Goal: Task Accomplishment & Management: Use online tool/utility

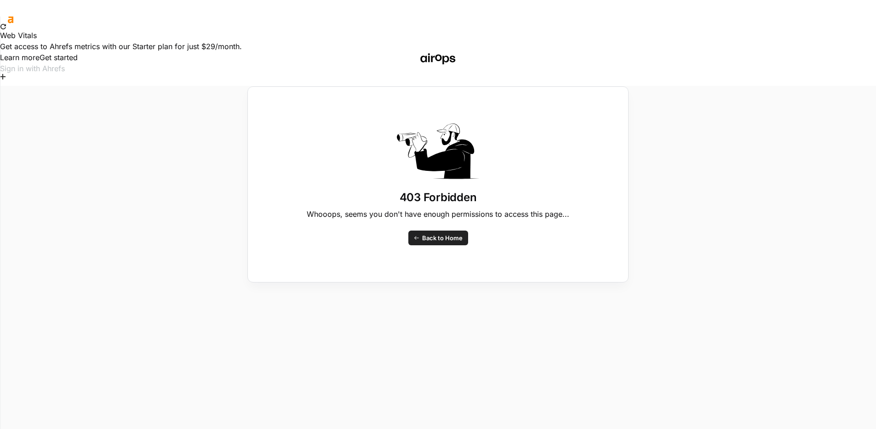
click at [444, 238] on span "Back to Home" at bounding box center [442, 237] width 40 height 9
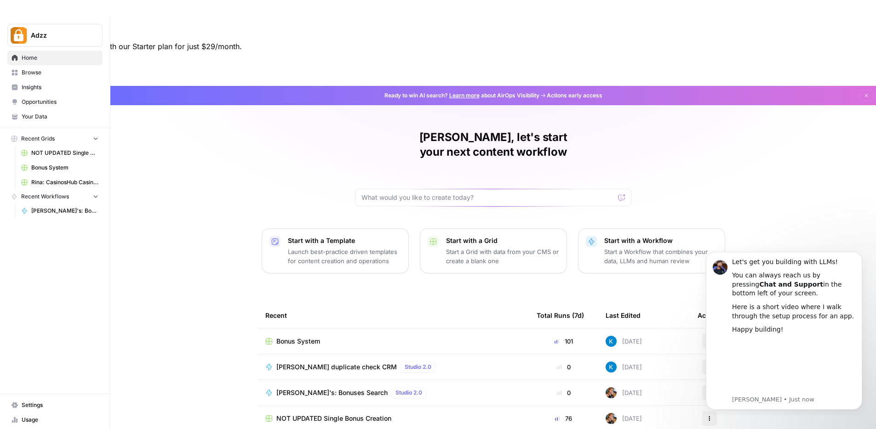
click at [186, 121] on div "[PERSON_NAME], let's start your next content workflow Start with a Template Lau…" at bounding box center [492, 305] width 765 height 438
click at [857, 254] on icon "Dismiss notification" at bounding box center [859, 254] width 5 height 5
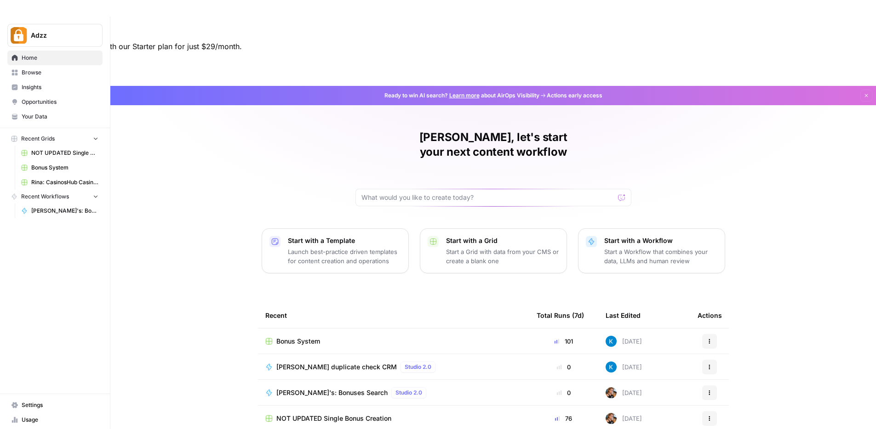
click at [401, 329] on td "Bonus System" at bounding box center [393, 341] width 271 height 25
click at [339, 337] on div "Bonus System" at bounding box center [393, 341] width 256 height 9
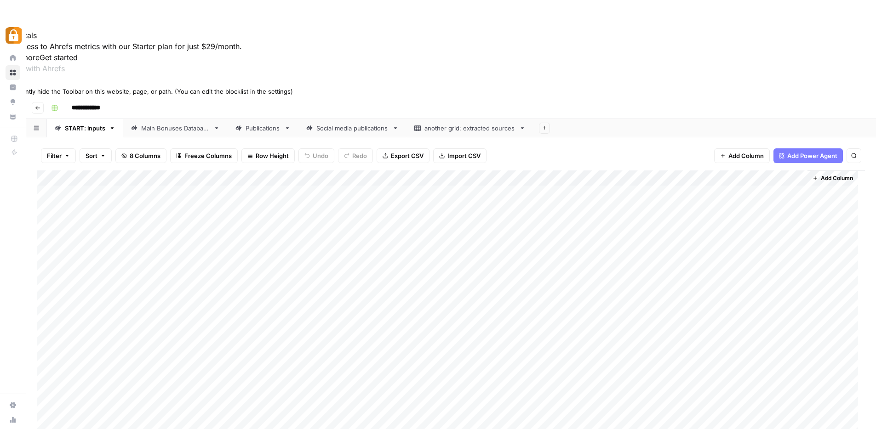
click at [6, 86] on icon at bounding box center [3, 83] width 6 height 6
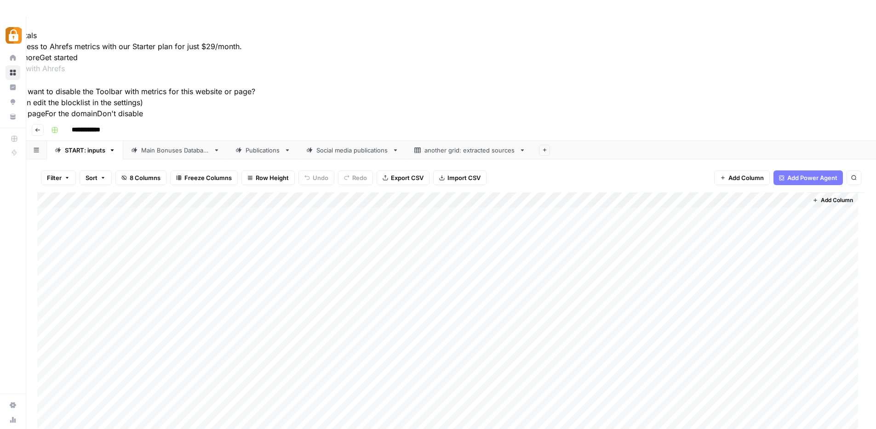
click at [45, 119] on button "For this page" at bounding box center [22, 113] width 45 height 11
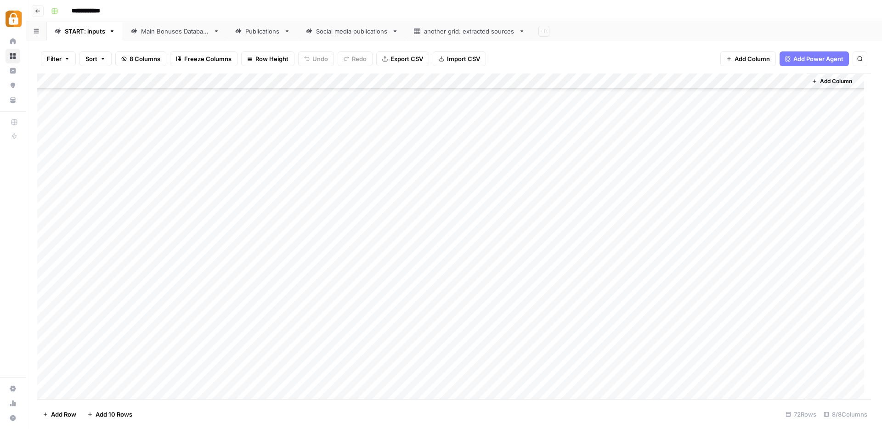
scroll to position [830, 0]
click at [218, 360] on div "Add Column" at bounding box center [454, 237] width 834 height 326
click at [262, 360] on div "Add Column" at bounding box center [454, 237] width 834 height 326
drag, startPoint x: 309, startPoint y: 81, endPoint x: 388, endPoint y: 90, distance: 80.0
click at [388, 90] on div "Add Column" at bounding box center [454, 237] width 834 height 326
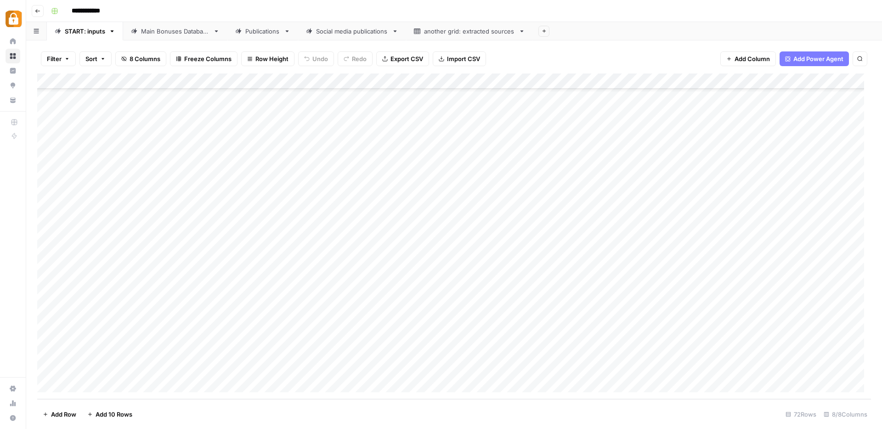
click at [347, 346] on div "Add Column" at bounding box center [454, 237] width 834 height 326
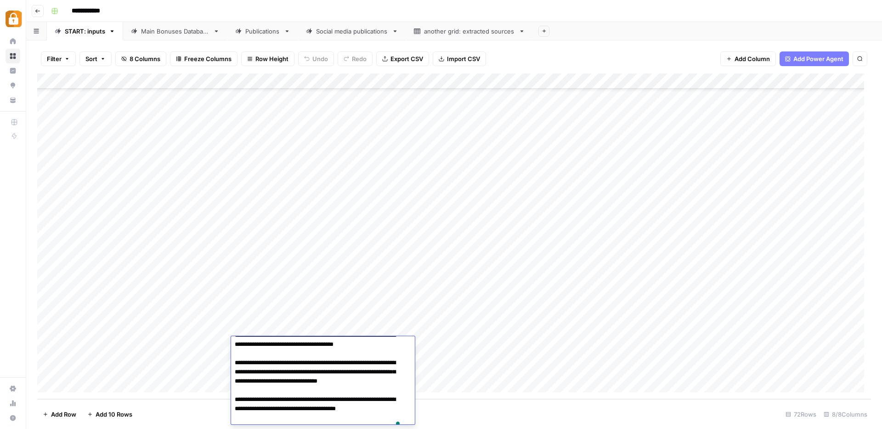
scroll to position [84, 0]
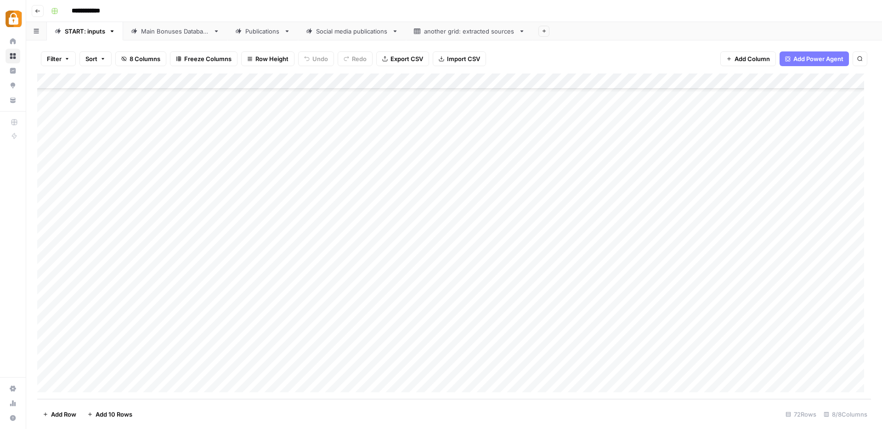
click at [443, 322] on div "Add Column" at bounding box center [454, 237] width 834 height 326
click at [222, 358] on div "Add Column" at bounding box center [454, 237] width 834 height 326
click at [287, 361] on div "Add Column" at bounding box center [454, 237] width 834 height 326
click at [179, 358] on div "Add Column" at bounding box center [454, 237] width 834 height 326
click at [179, 359] on div "Add Column" at bounding box center [454, 237] width 834 height 326
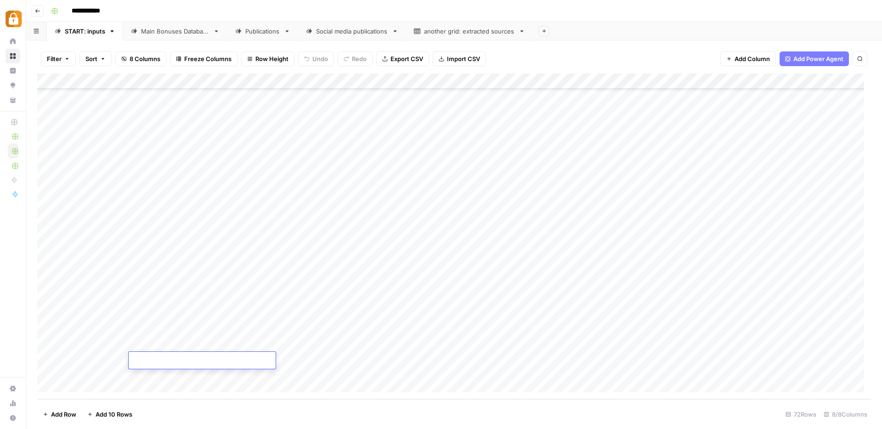
click at [165, 361] on textarea at bounding box center [202, 361] width 147 height 13
type textarea "**********"
click at [291, 361] on div "Add Column" at bounding box center [454, 237] width 834 height 326
click at [420, 364] on div "Add Column" at bounding box center [454, 237] width 834 height 326
click at [435, 363] on div "Add Column" at bounding box center [454, 237] width 834 height 326
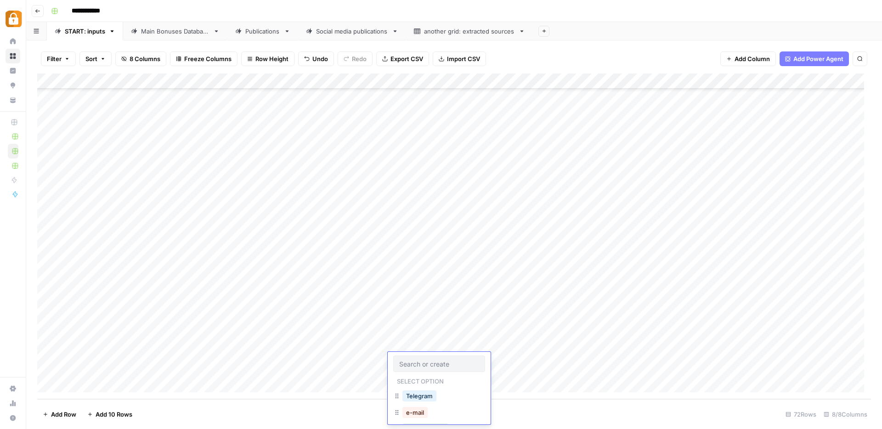
click at [435, 363] on input "text" at bounding box center [439, 364] width 80 height 8
click at [425, 387] on button "Official Site" at bounding box center [422, 388] width 39 height 11
click at [195, 361] on div "Add Column" at bounding box center [454, 237] width 834 height 326
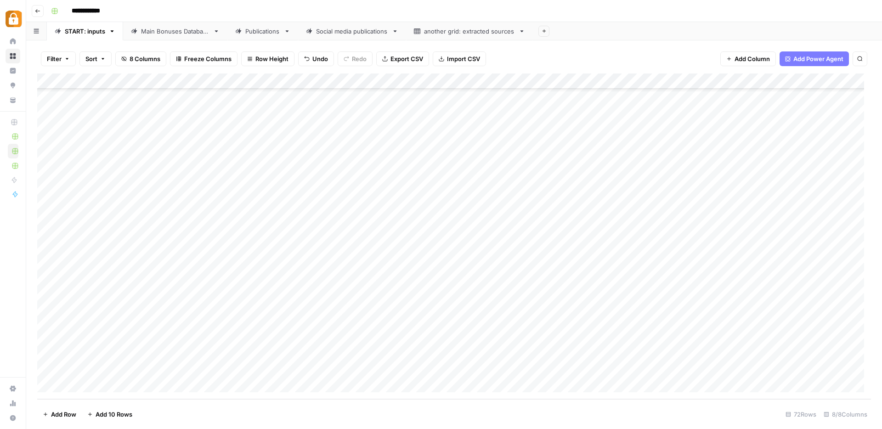
click at [295, 361] on div "Add Column" at bounding box center [454, 237] width 834 height 326
click at [404, 364] on div "Add Column" at bounding box center [454, 237] width 834 height 326
click at [591, 355] on div "Add Column" at bounding box center [454, 237] width 834 height 326
click at [723, 360] on div "Add Column" at bounding box center [454, 237] width 834 height 326
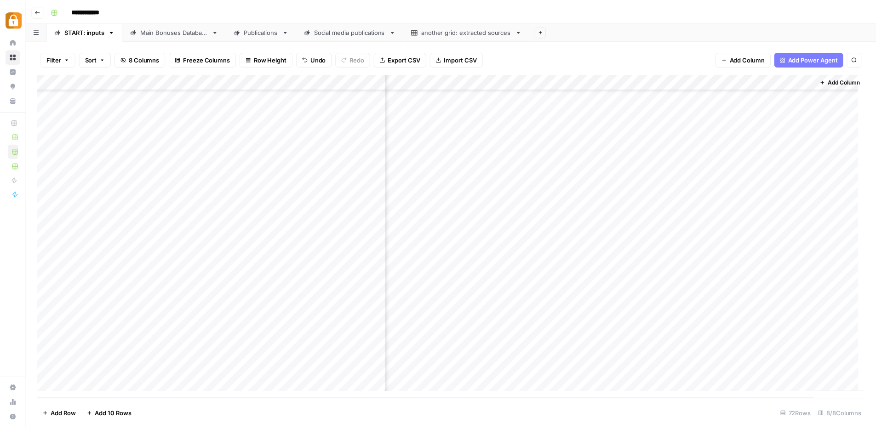
scroll to position [830, 0]
click at [166, 33] on div "Main Bonuses Database" at bounding box center [175, 31] width 68 height 9
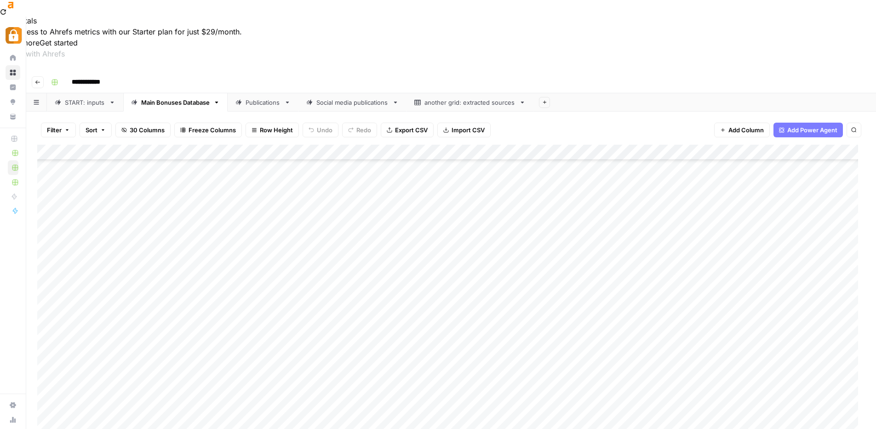
scroll to position [17, 0]
click at [300, 367] on div "Add Column" at bounding box center [450, 306] width 827 height 326
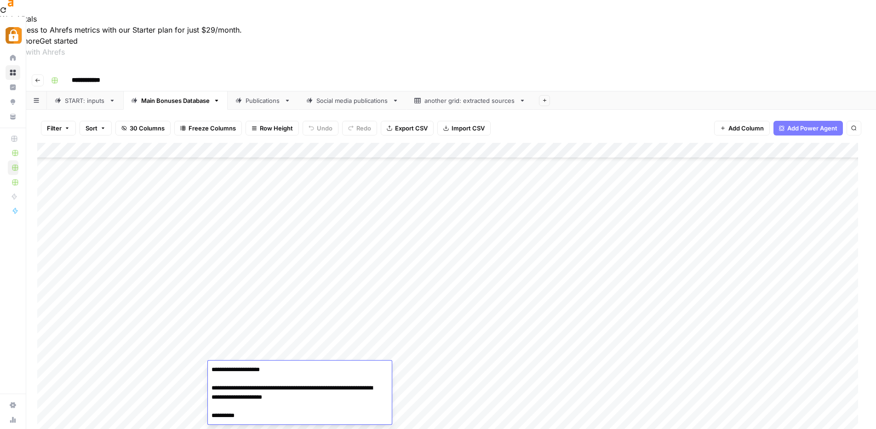
scroll to position [108, 0]
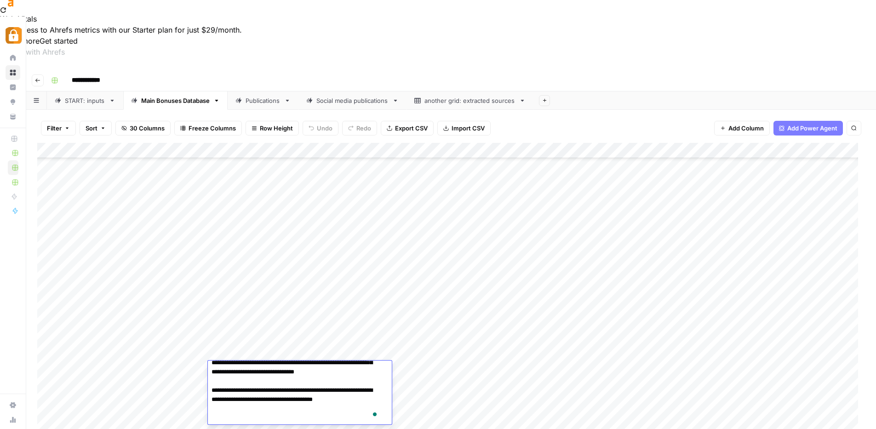
click at [452, 309] on div "Add Column" at bounding box center [450, 306] width 827 height 326
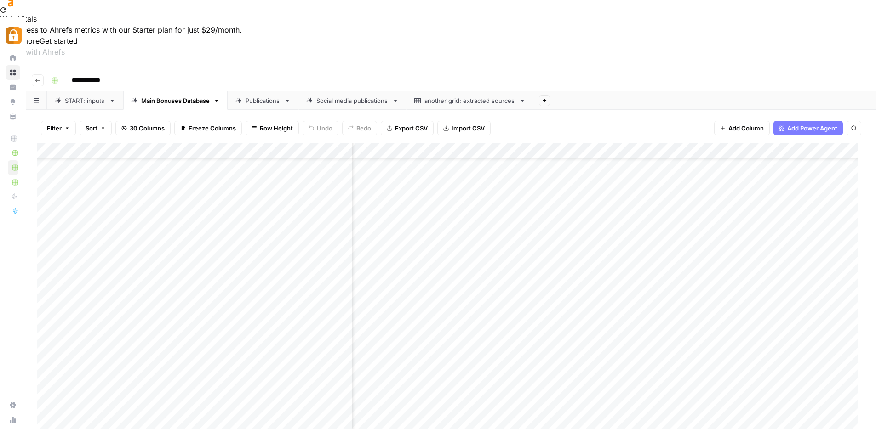
scroll to position [6713, 1024]
click at [275, 371] on div "Add Column" at bounding box center [450, 306] width 827 height 326
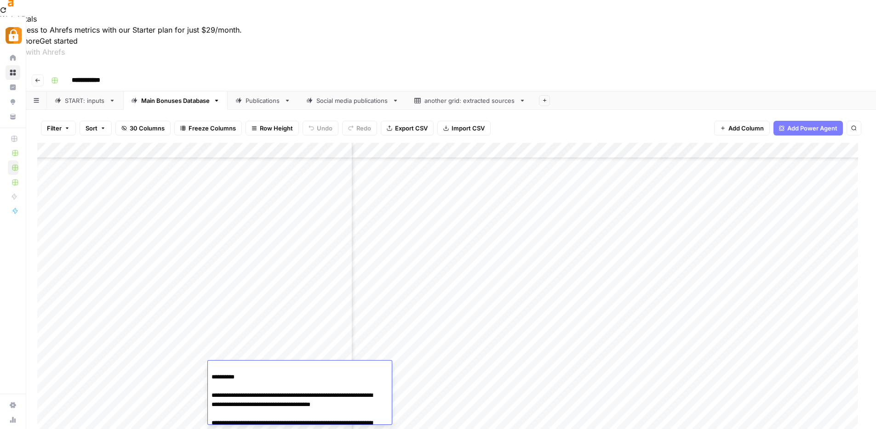
scroll to position [108, 0]
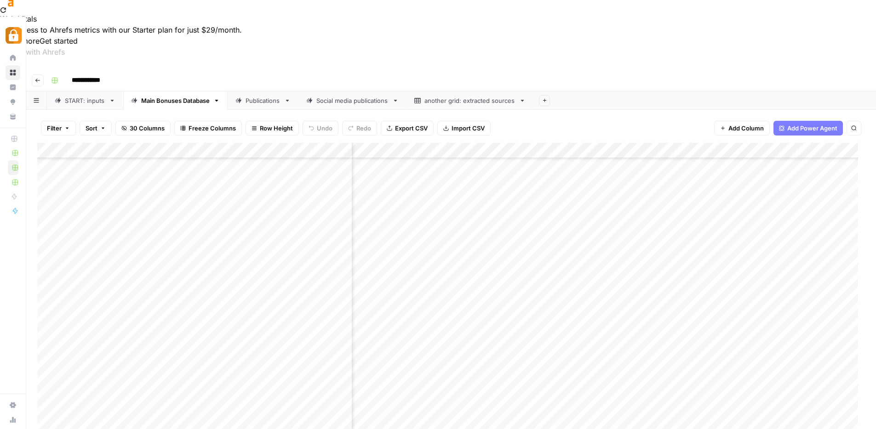
click at [186, 365] on div "Add Column" at bounding box center [450, 306] width 827 height 326
click at [678, 367] on div "Add Column" at bounding box center [450, 306] width 827 height 326
click at [696, 366] on div "Add Column" at bounding box center [450, 306] width 827 height 326
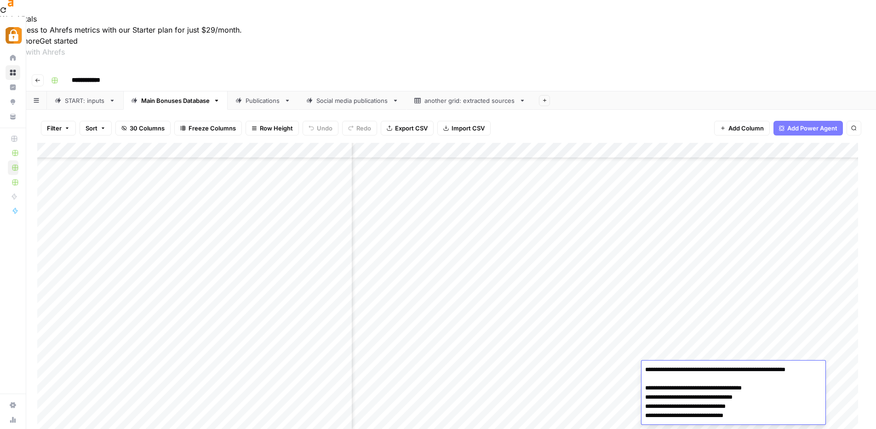
click at [696, 366] on textarea "**********" at bounding box center [729, 416] width 177 height 105
click at [717, 406] on textarea "**********" at bounding box center [729, 372] width 177 height 105
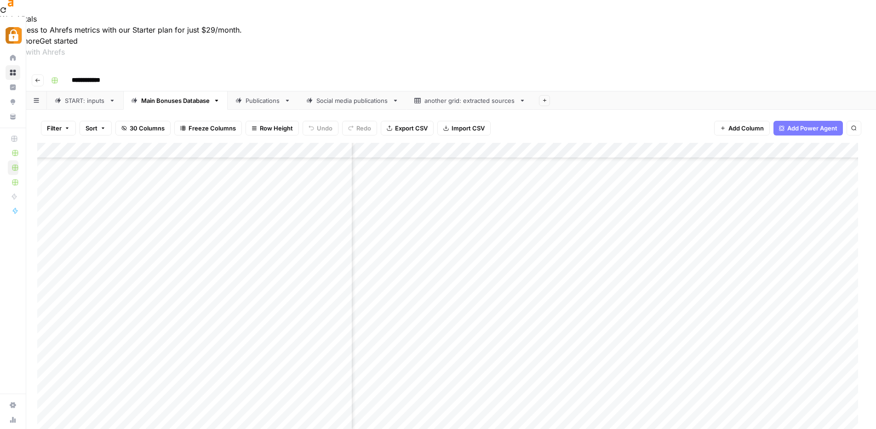
click at [263, 96] on div "Publications" at bounding box center [262, 100] width 35 height 9
drag, startPoint x: 684, startPoint y: 387, endPoint x: 689, endPoint y: 386, distance: 5.5
click at [691, 386] on div "Add Column" at bounding box center [450, 306] width 827 height 326
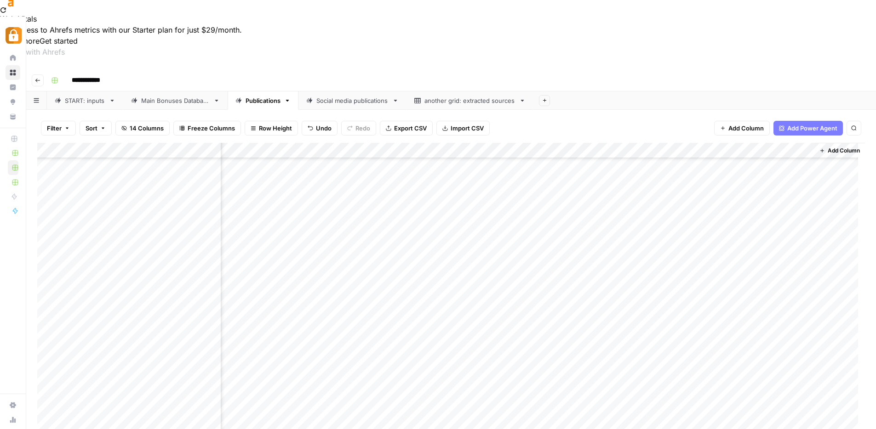
click at [519, 354] on div "Add Column" at bounding box center [450, 306] width 827 height 326
click at [519, 354] on input "**********" at bounding box center [535, 355] width 147 height 11
click at [507, 314] on div "Add Column" at bounding box center [450, 306] width 827 height 326
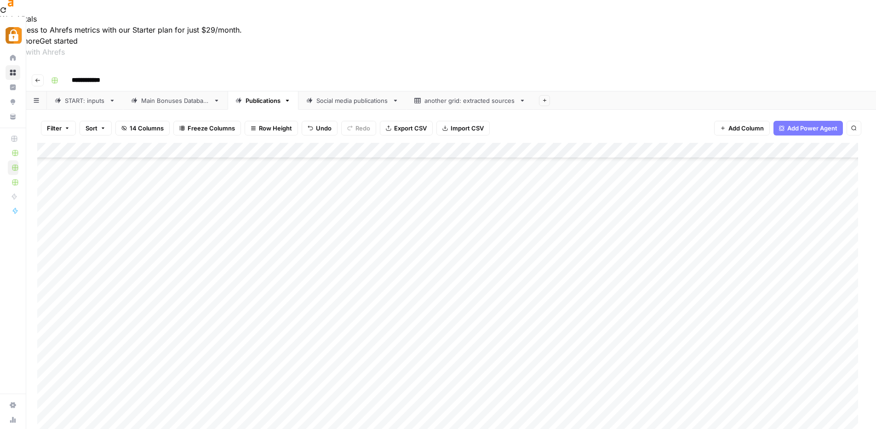
scroll to position [1165, 0]
click at [87, 96] on div "START: inputs" at bounding box center [85, 100] width 40 height 9
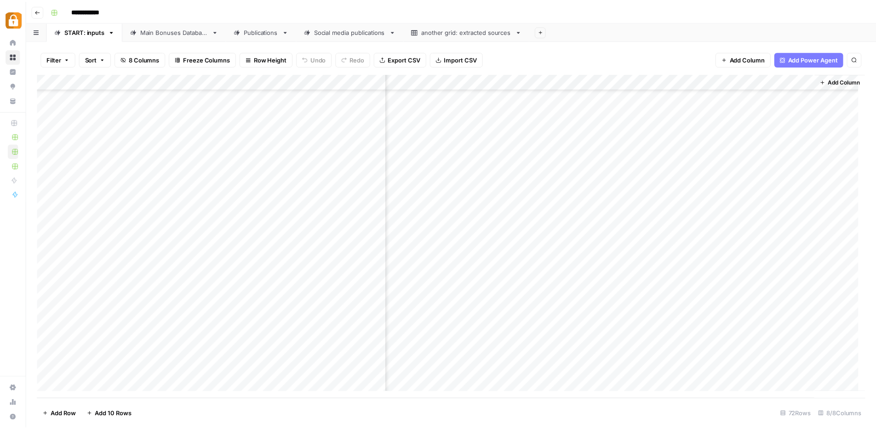
scroll to position [837, 74]
click at [799, 353] on div "Add Column" at bounding box center [454, 237] width 834 height 326
click at [171, 31] on div "Main Bonuses Database" at bounding box center [175, 31] width 68 height 9
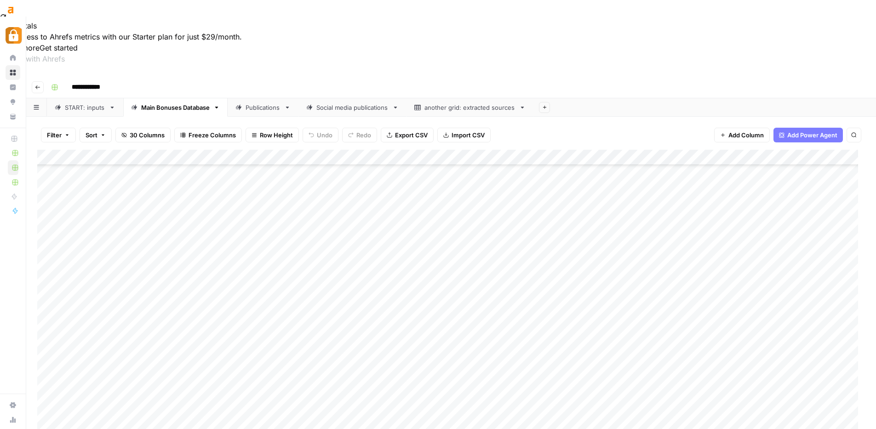
scroll to position [17, 0]
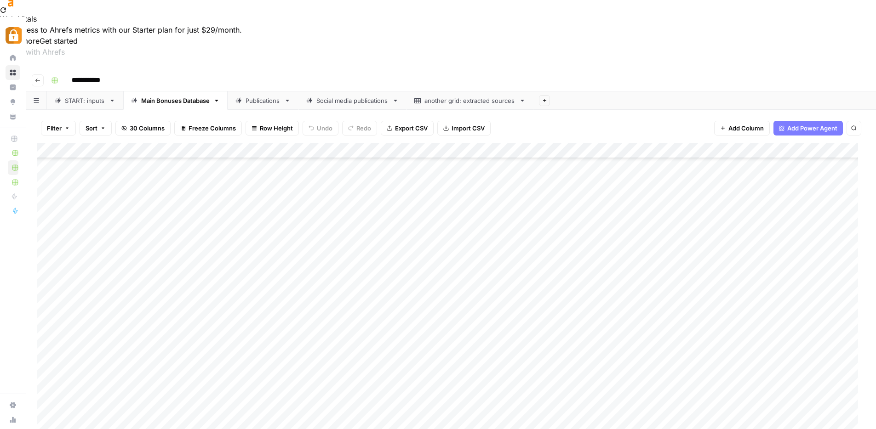
click at [192, 275] on div "Add Column" at bounding box center [450, 306] width 827 height 326
click at [195, 290] on div "Add Column" at bounding box center [450, 306] width 827 height 326
click at [194, 302] on div "Add Column" at bounding box center [450, 306] width 827 height 326
click at [192, 313] on div "Add Column" at bounding box center [450, 306] width 827 height 326
click at [191, 326] on div "Add Column" at bounding box center [450, 306] width 827 height 326
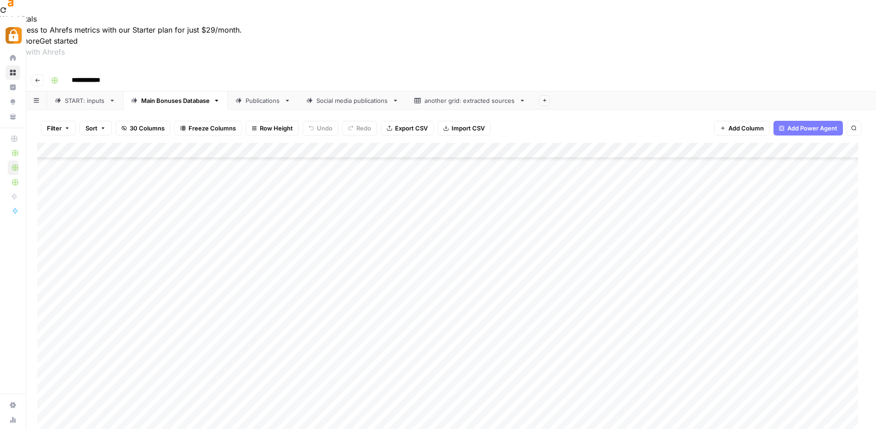
click at [437, 339] on div "Add Column" at bounding box center [450, 306] width 827 height 326
click at [775, 274] on div "Add Column" at bounding box center [450, 306] width 827 height 326
click at [812, 290] on div "Add Column" at bounding box center [450, 306] width 827 height 326
click at [818, 300] on div "Add Column" at bounding box center [450, 306] width 827 height 326
click at [829, 319] on div "Add Column" at bounding box center [450, 306] width 827 height 326
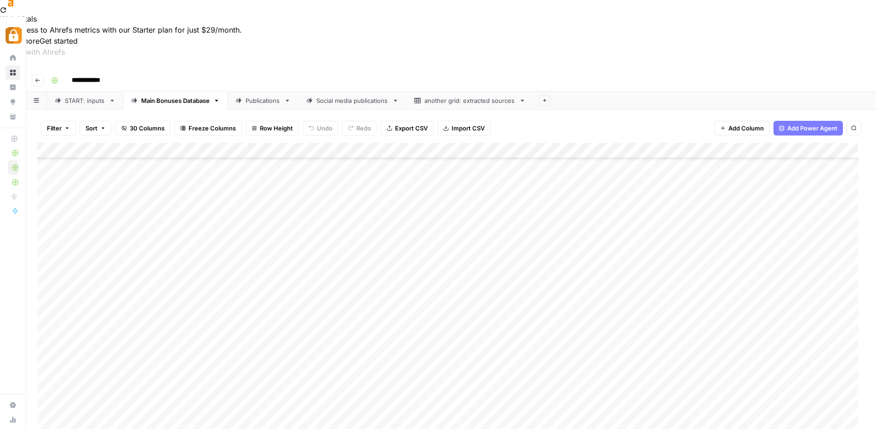
drag, startPoint x: 822, startPoint y: 336, endPoint x: 822, endPoint y: 348, distance: 12.0
click at [822, 336] on div "Add Column" at bounding box center [450, 306] width 827 height 326
click at [818, 369] on div "Add Column" at bounding box center [450, 306] width 827 height 326
click at [530, 306] on div "Add Column" at bounding box center [450, 306] width 827 height 326
click at [294, 268] on div "Add Column" at bounding box center [450, 306] width 827 height 326
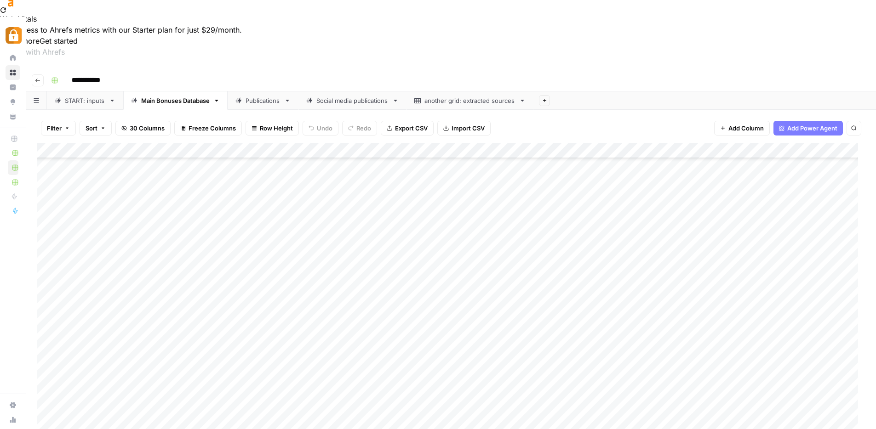
click at [294, 276] on div "Add Column" at bounding box center [450, 306] width 827 height 326
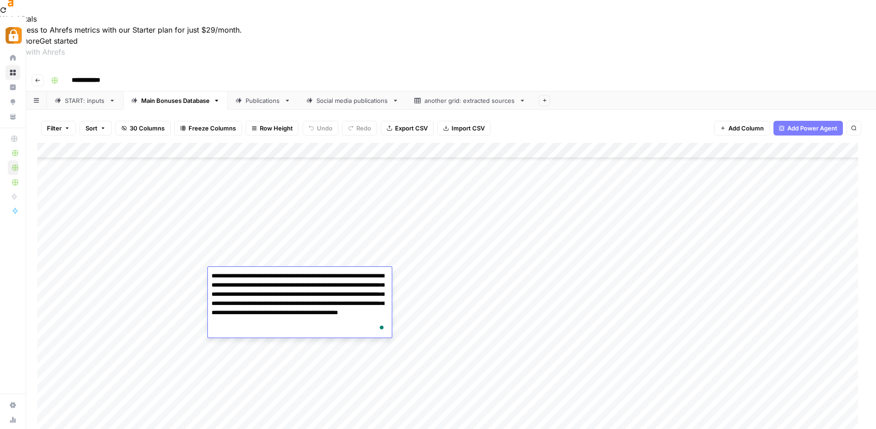
click at [536, 299] on div "Add Column" at bounding box center [450, 306] width 827 height 326
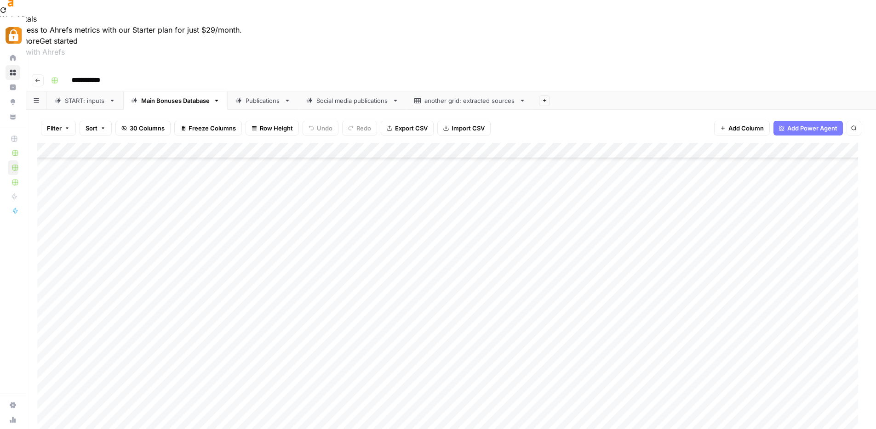
click at [289, 278] on div "Add Column" at bounding box center [450, 306] width 827 height 326
click at [294, 290] on div "Add Column" at bounding box center [450, 306] width 827 height 326
click at [285, 308] on div "Add Column" at bounding box center [450, 306] width 827 height 326
click at [280, 321] on div "Add Column" at bounding box center [450, 306] width 827 height 326
click at [281, 338] on div "Add Column" at bounding box center [450, 306] width 827 height 326
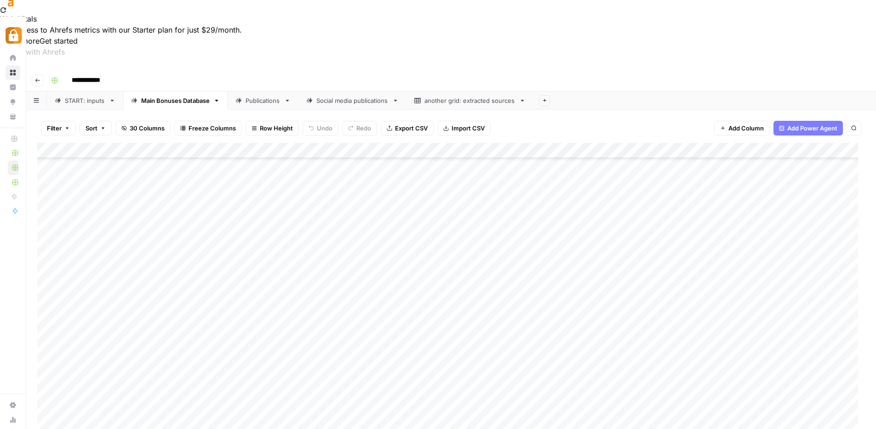
drag, startPoint x: 282, startPoint y: 353, endPoint x: 282, endPoint y: 362, distance: 9.7
click at [282, 353] on div "Add Column" at bounding box center [450, 306] width 827 height 326
click at [280, 366] on div "Add Column" at bounding box center [450, 306] width 827 height 326
click at [262, 276] on div "Add Column" at bounding box center [450, 306] width 827 height 326
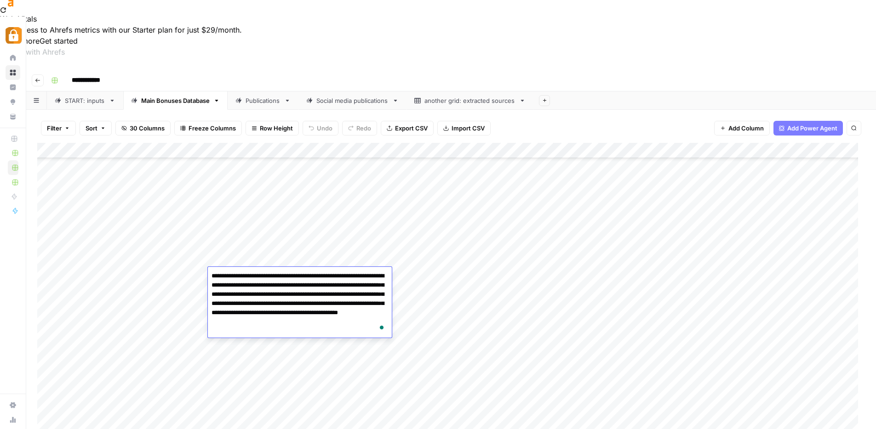
click at [552, 273] on div "Add Column" at bounding box center [450, 306] width 827 height 326
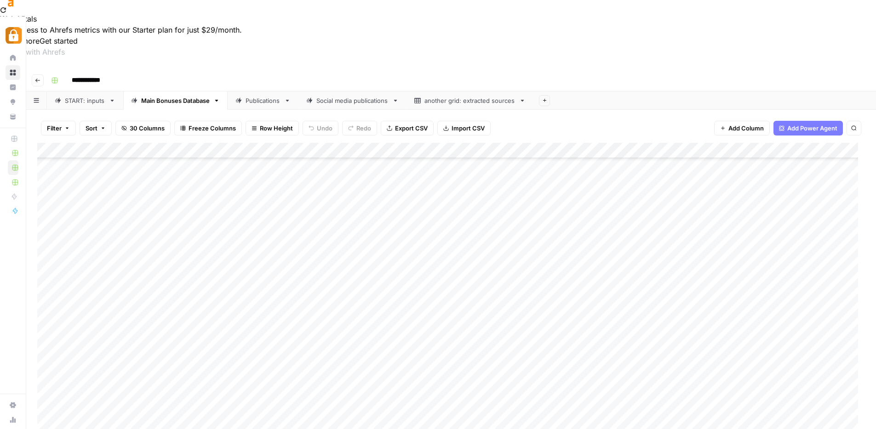
click at [315, 280] on div "Add Column" at bounding box center [450, 306] width 827 height 326
click at [301, 275] on div "Add Column" at bounding box center [450, 306] width 827 height 326
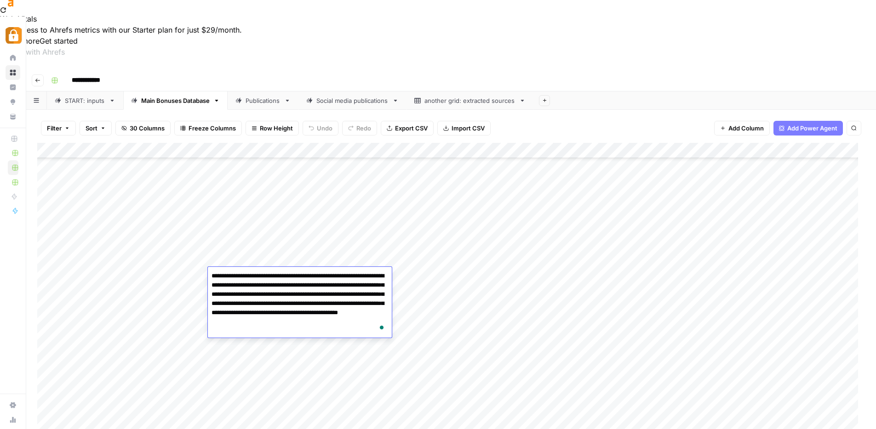
click at [537, 310] on div "Add Column" at bounding box center [450, 306] width 827 height 326
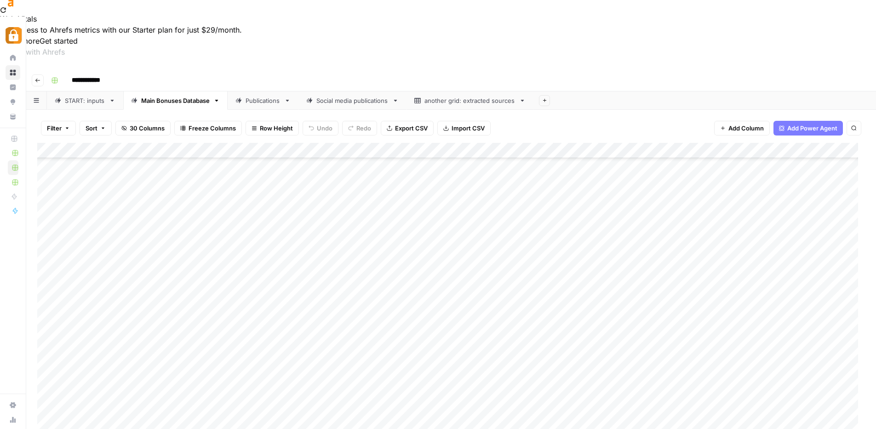
click at [673, 275] on div "Add Column" at bounding box center [450, 306] width 827 height 326
click at [677, 290] on div "Add Column" at bounding box center [450, 306] width 827 height 326
click at [676, 305] on div "Add Column" at bounding box center [450, 306] width 827 height 326
click at [677, 322] on div "Add Column" at bounding box center [450, 306] width 827 height 326
click at [672, 338] on div "Add Column" at bounding box center [450, 306] width 827 height 326
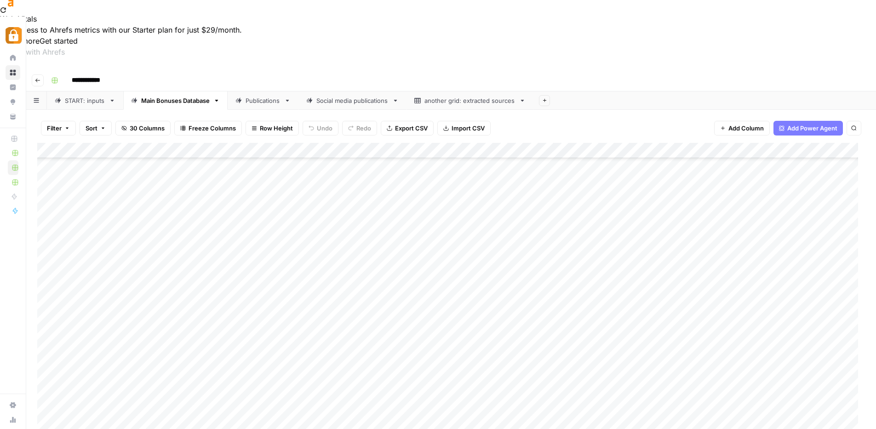
click at [672, 353] on div "Add Column" at bounding box center [450, 306] width 827 height 326
click at [676, 368] on div "Add Column" at bounding box center [450, 306] width 827 height 326
click at [438, 291] on div "Add Column" at bounding box center [450, 306] width 827 height 326
click at [454, 292] on div "Add Column" at bounding box center [450, 306] width 827 height 326
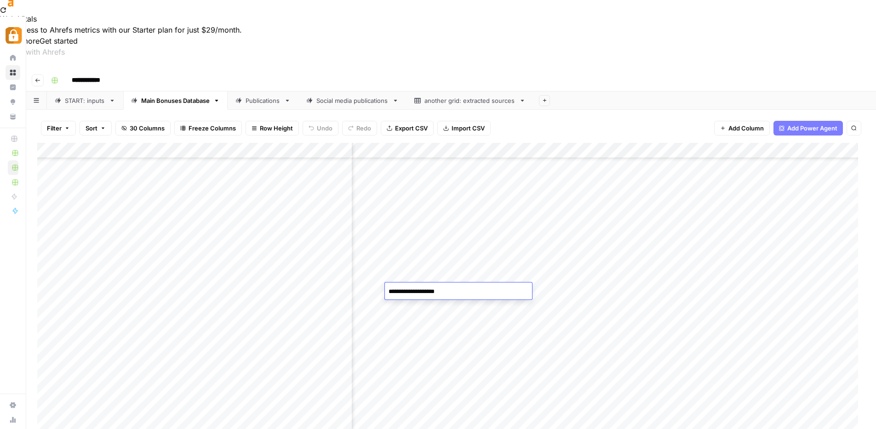
drag, startPoint x: 455, startPoint y: 291, endPoint x: 416, endPoint y: 295, distance: 39.7
click at [416, 295] on textarea "**********" at bounding box center [458, 291] width 147 height 13
click at [549, 283] on div "Add Column" at bounding box center [450, 306] width 827 height 326
click at [48, 274] on div "Add Column" at bounding box center [450, 306] width 827 height 326
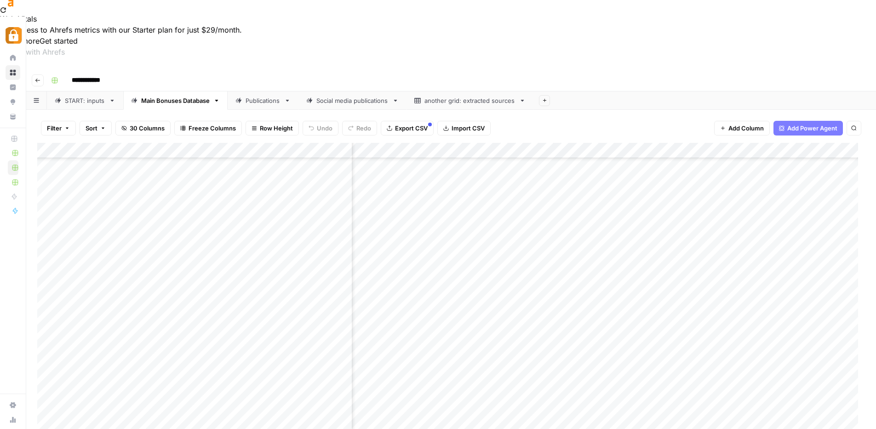
click at [46, 290] on div "Add Column" at bounding box center [450, 306] width 827 height 326
click at [46, 305] on div "Add Column" at bounding box center [450, 306] width 827 height 326
click at [48, 320] on div "Add Column" at bounding box center [450, 306] width 827 height 326
click at [47, 340] on div "Add Column" at bounding box center [450, 306] width 827 height 326
click at [47, 351] on div "Add Column" at bounding box center [450, 306] width 827 height 326
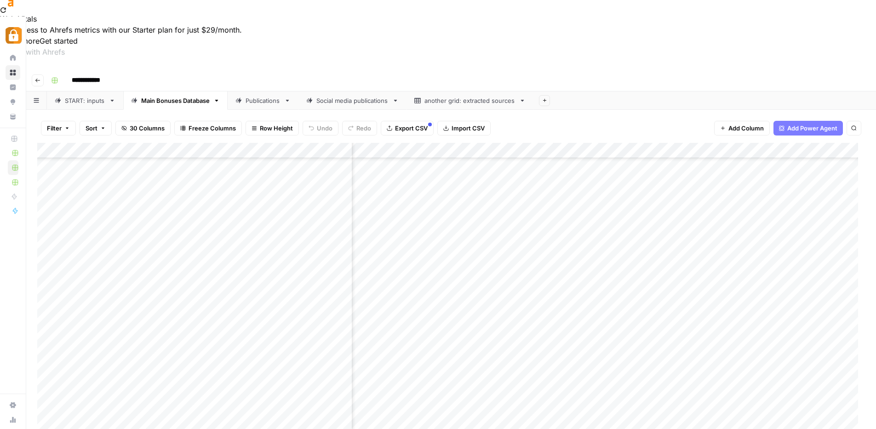
click at [46, 366] on div "Add Column" at bounding box center [450, 306] width 827 height 326
click at [752, 143] on div "Add Column" at bounding box center [450, 306] width 827 height 326
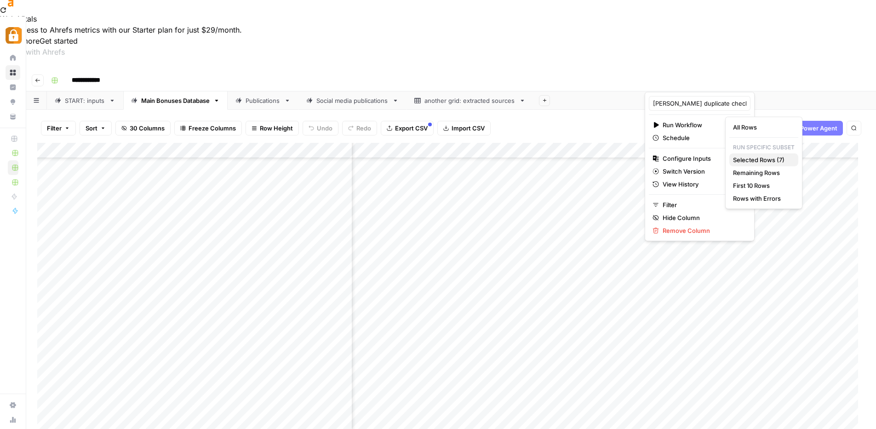
click at [760, 161] on span "Selected Rows (7)" at bounding box center [762, 159] width 58 height 9
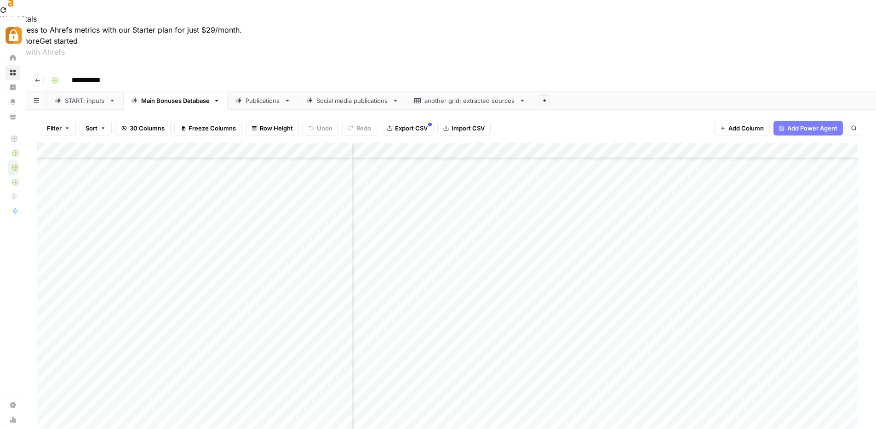
scroll to position [6822, 515]
click at [259, 96] on div "Publications" at bounding box center [262, 100] width 35 height 9
click at [48, 244] on div "Add Column" at bounding box center [450, 306] width 827 height 326
click at [47, 259] on div "Add Column" at bounding box center [450, 306] width 827 height 326
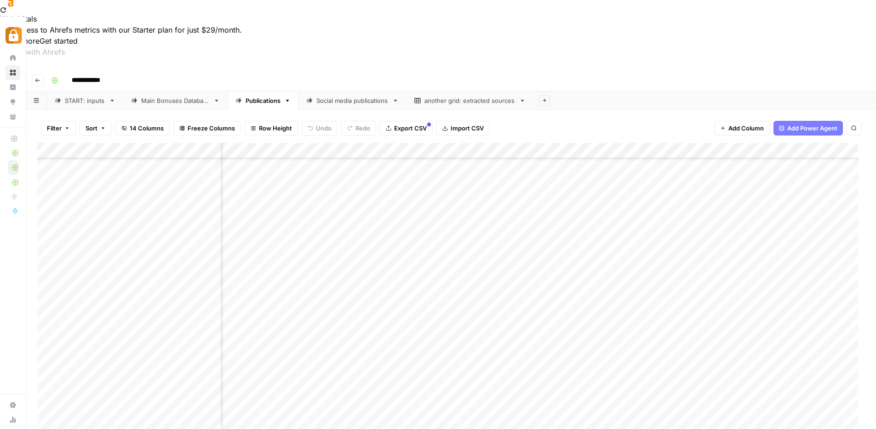
click at [46, 273] on div "Add Column" at bounding box center [450, 306] width 827 height 326
click at [47, 294] on div "Add Column" at bounding box center [450, 306] width 827 height 326
click at [48, 307] on div "Add Column" at bounding box center [450, 306] width 827 height 326
click at [46, 321] on div "Add Column" at bounding box center [450, 306] width 827 height 326
click at [47, 336] on div "Add Column" at bounding box center [450, 306] width 827 height 326
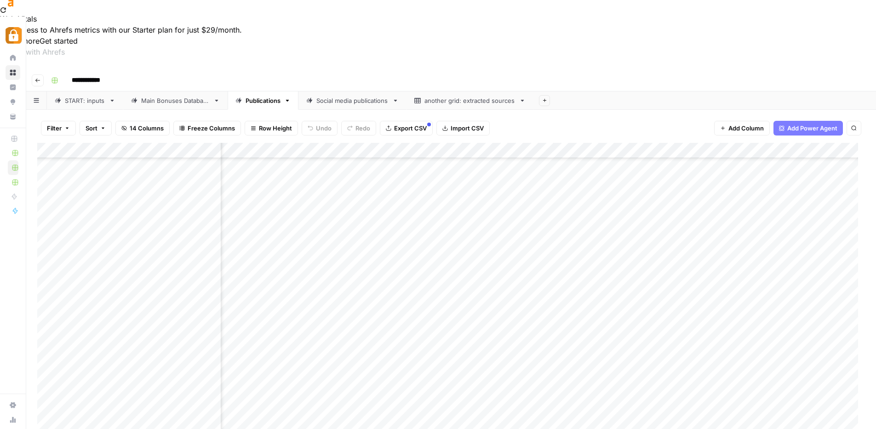
click at [48, 349] on div "Add Column" at bounding box center [450, 306] width 827 height 326
click at [45, 366] on div "Add Column" at bounding box center [450, 306] width 827 height 326
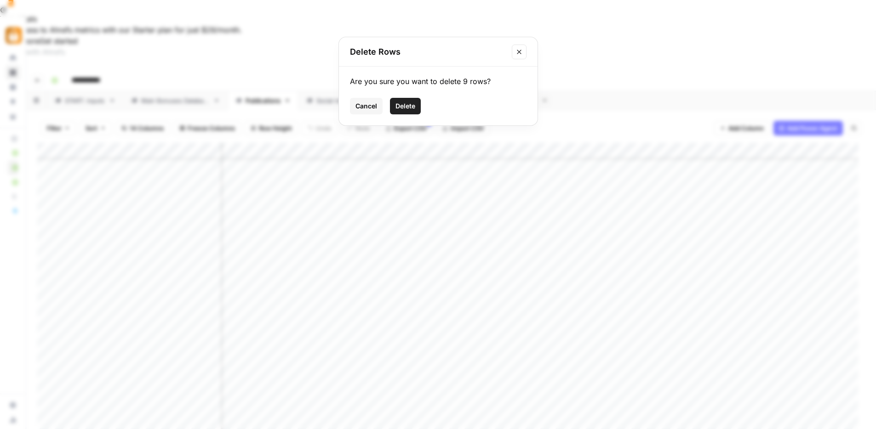
click at [405, 108] on span "Delete" at bounding box center [405, 106] width 20 height 9
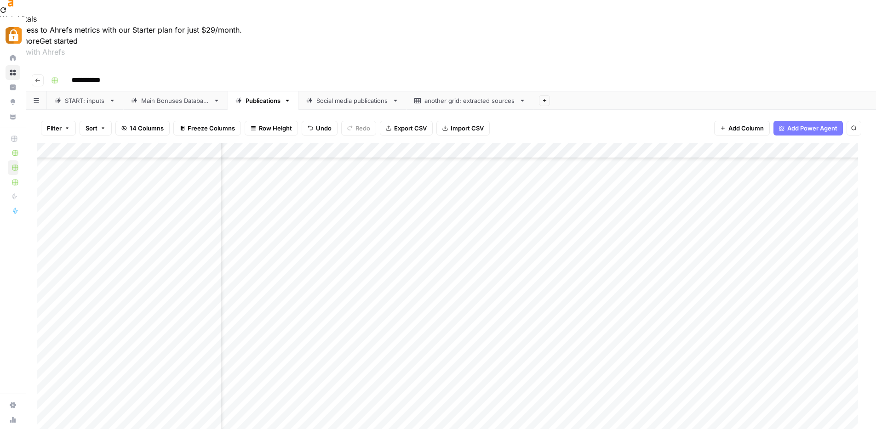
scroll to position [1180, 478]
click at [175, 96] on div "Main Bonuses Database" at bounding box center [175, 100] width 68 height 9
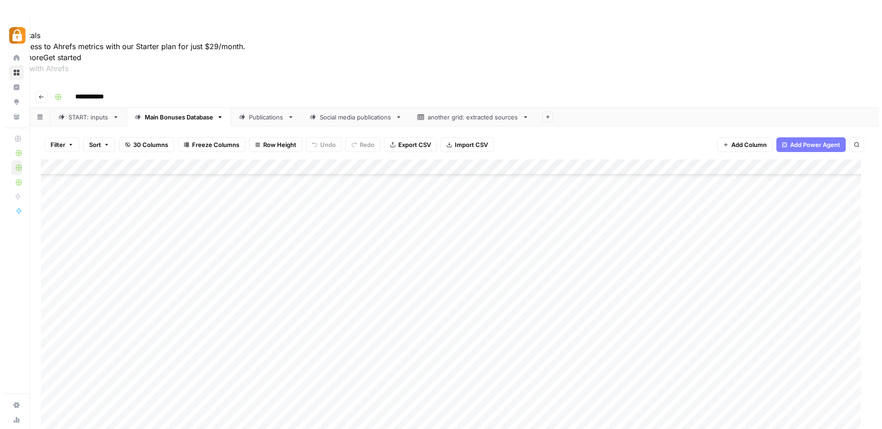
scroll to position [6822, 0]
click at [414, 276] on div "Add Column" at bounding box center [450, 322] width 827 height 326
click at [438, 273] on div "Add Column" at bounding box center [450, 322] width 827 height 326
click at [438, 273] on textarea "**********" at bounding box center [424, 277] width 147 height 13
click at [399, 279] on textarea "**********" at bounding box center [424, 277] width 147 height 13
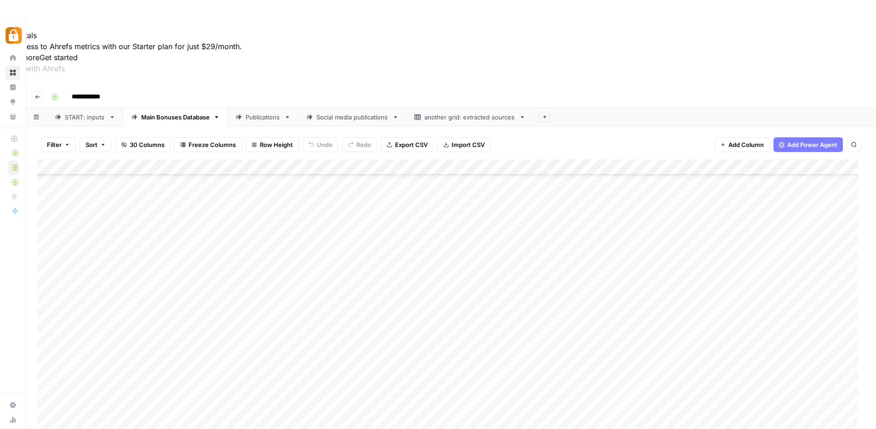
click at [393, 292] on div "Add Column" at bounding box center [450, 322] width 827 height 326
click at [437, 275] on div "Add Column" at bounding box center [450, 322] width 827 height 326
click at [443, 278] on div "Add Column" at bounding box center [450, 322] width 827 height 326
click at [447, 277] on textarea "**********" at bounding box center [424, 277] width 147 height 13
drag, startPoint x: 449, startPoint y: 279, endPoint x: 398, endPoint y: 277, distance: 51.0
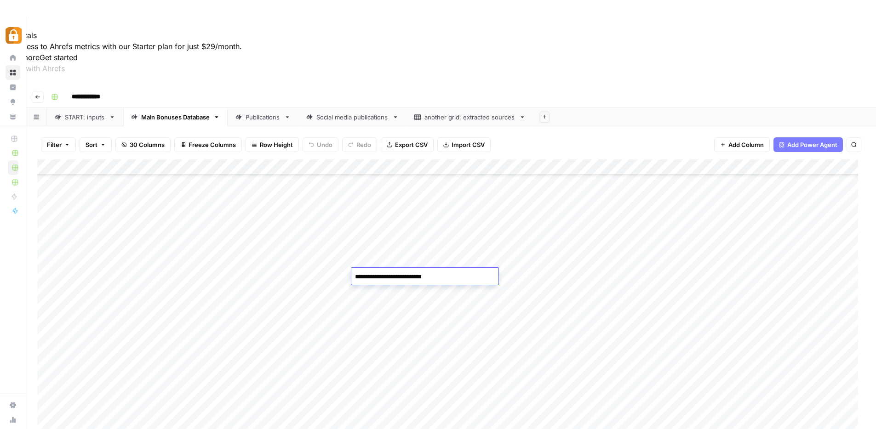
click at [398, 277] on textarea "**********" at bounding box center [424, 277] width 147 height 13
click at [404, 296] on div "Add Column" at bounding box center [450, 322] width 827 height 326
drag, startPoint x: 483, startPoint y: 299, endPoint x: 485, endPoint y: 382, distance: 82.8
click at [485, 382] on div "Add Column" at bounding box center [450, 322] width 827 height 326
click at [47, 291] on div "Add Column" at bounding box center [450, 322] width 827 height 326
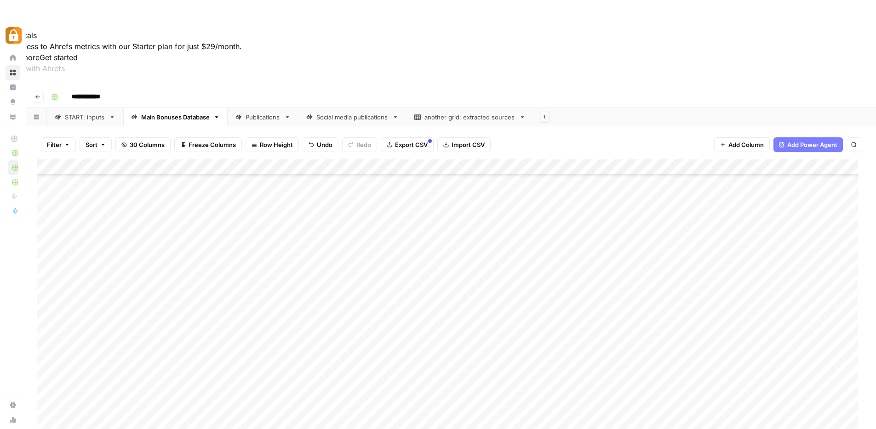
click at [46, 307] on div "Add Column" at bounding box center [450, 322] width 827 height 326
click at [48, 325] on div "Add Column" at bounding box center [450, 322] width 827 height 326
click at [48, 339] on div "Add Column" at bounding box center [450, 322] width 827 height 326
click at [49, 356] on div "Add Column" at bounding box center [450, 322] width 827 height 326
click at [48, 372] on div "Add Column" at bounding box center [450, 322] width 827 height 326
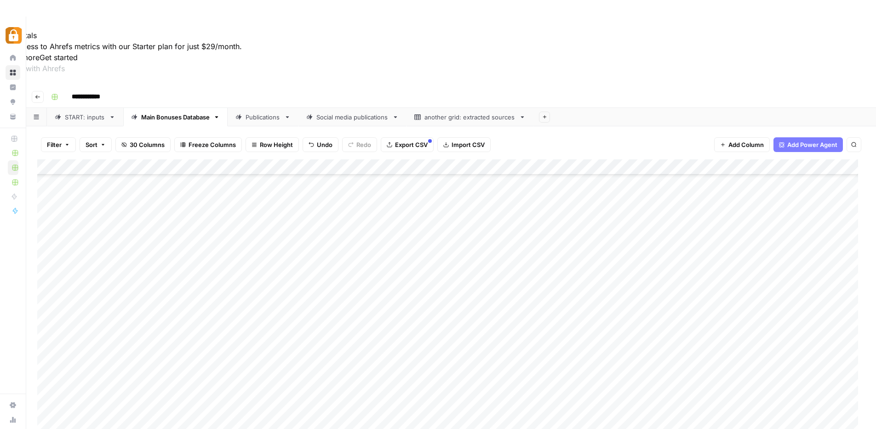
click at [47, 384] on div "Add Column" at bounding box center [450, 322] width 827 height 326
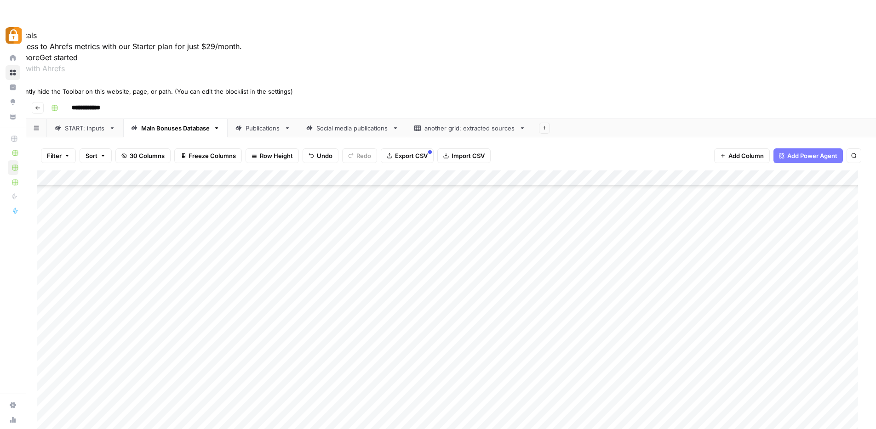
click at [6, 86] on icon at bounding box center [3, 83] width 6 height 6
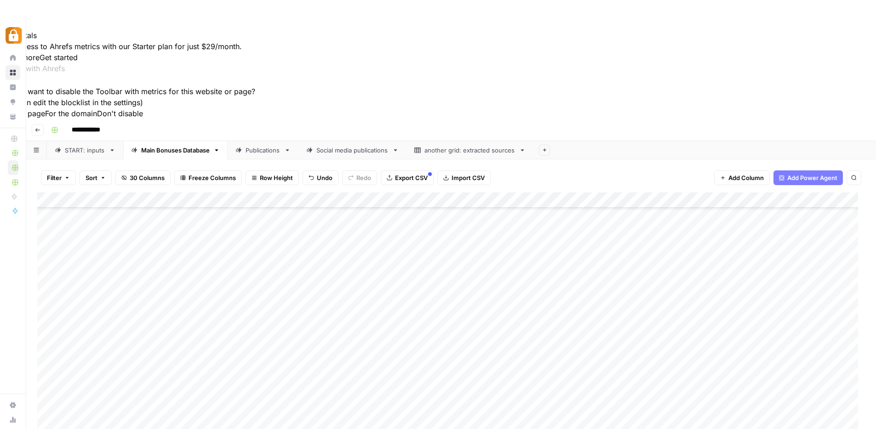
click at [45, 119] on button "For this page" at bounding box center [22, 113] width 45 height 11
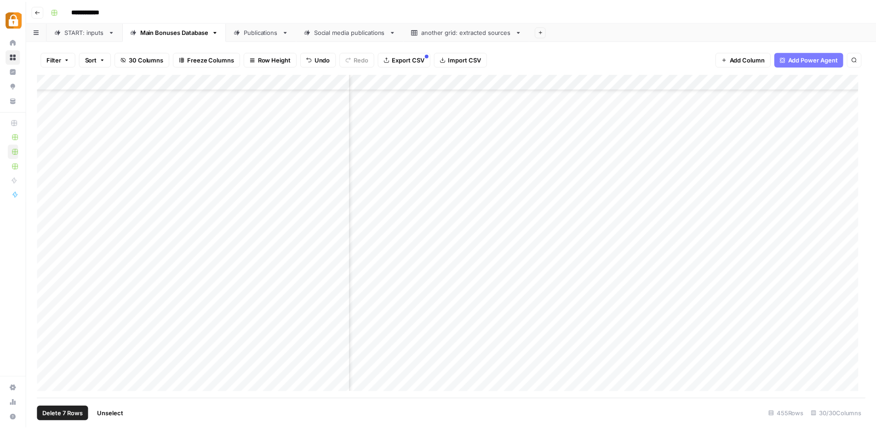
scroll to position [6822, 1718]
click at [586, 78] on div "Add Column" at bounding box center [454, 237] width 834 height 326
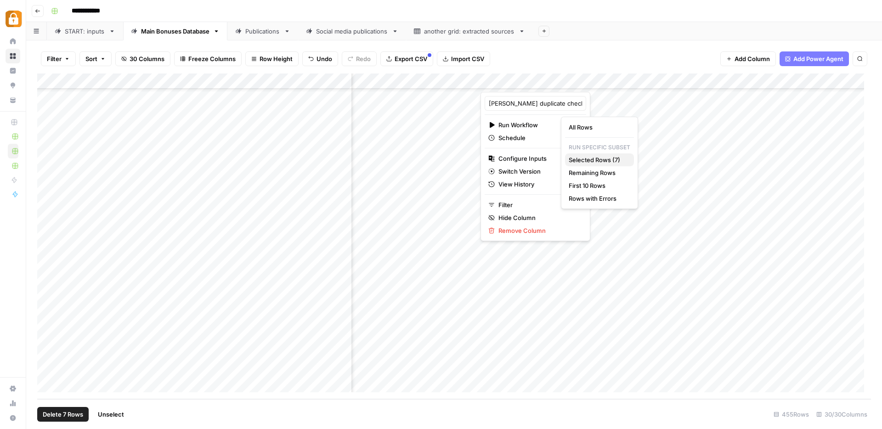
click at [606, 158] on span "Selected Rows (7)" at bounding box center [598, 159] width 58 height 9
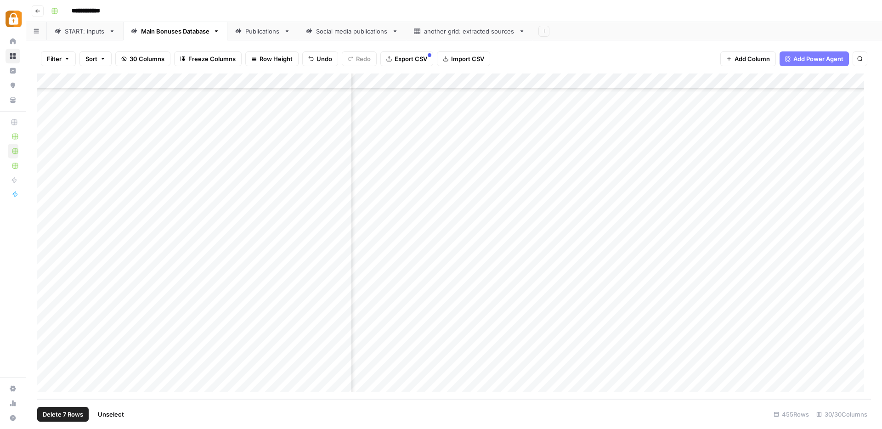
click at [259, 29] on div "Publications" at bounding box center [262, 31] width 35 height 9
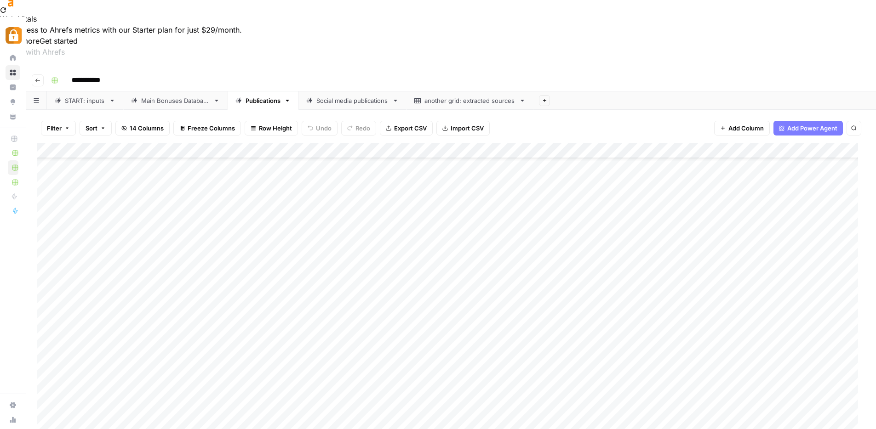
scroll to position [1227, 0]
drag, startPoint x: 233, startPoint y: 340, endPoint x: 242, endPoint y: 368, distance: 29.9
click at [235, 366] on div "Add Column" at bounding box center [450, 306] width 827 height 326
click at [571, 204] on div "Add Column" at bounding box center [450, 306] width 827 height 326
click at [347, 200] on div "Add Column" at bounding box center [450, 306] width 827 height 326
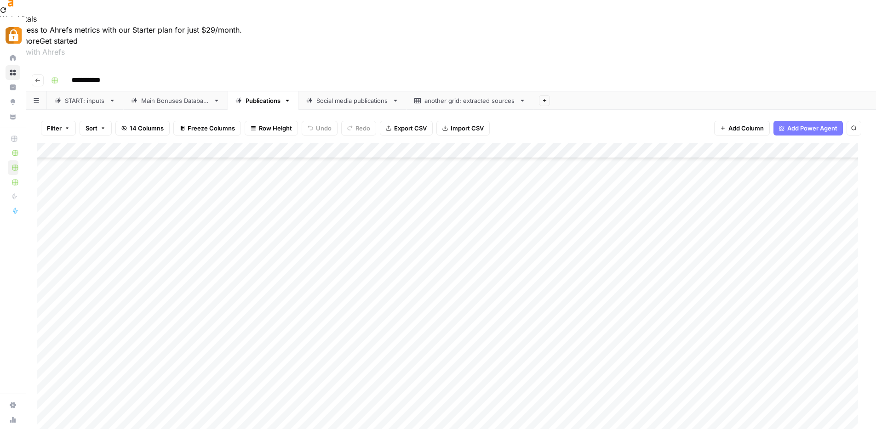
click at [78, 96] on div "START: inputs" at bounding box center [85, 100] width 40 height 9
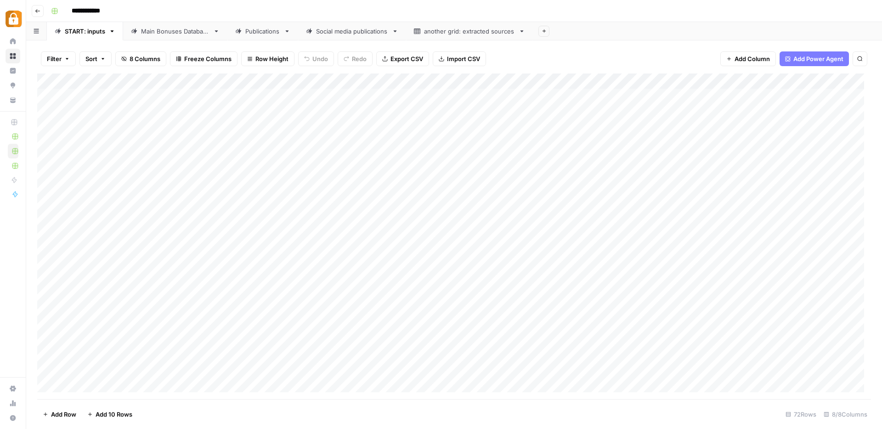
scroll to position [837, 0]
click at [206, 364] on div "Add Column" at bounding box center [454, 237] width 834 height 326
click at [283, 367] on div "Add Column" at bounding box center [454, 237] width 834 height 326
click at [323, 352] on div "Add Column" at bounding box center [454, 237] width 834 height 326
click at [797, 353] on div "Add Column" at bounding box center [454, 237] width 834 height 326
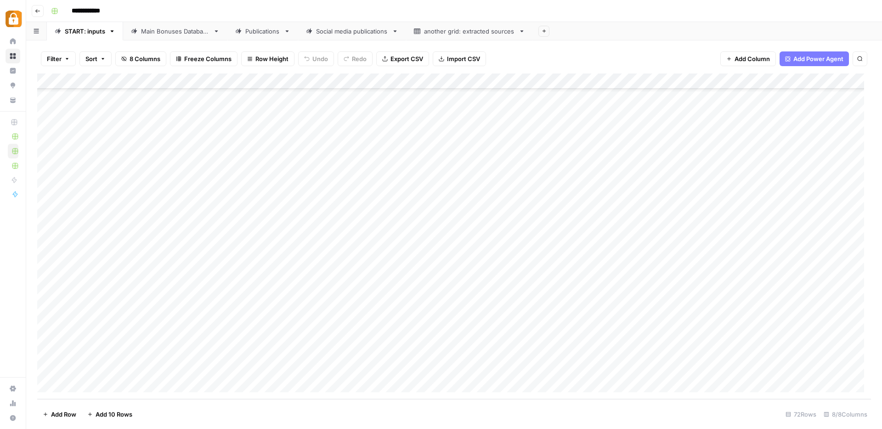
click at [162, 33] on div "Main Bonuses Database" at bounding box center [175, 31] width 68 height 9
click at [427, 278] on div "Add Column" at bounding box center [454, 237] width 834 height 326
drag, startPoint x: 427, startPoint y: 278, endPoint x: 422, endPoint y: 364, distance: 86.5
click at [422, 364] on div "Add Column" at bounding box center [454, 237] width 834 height 326
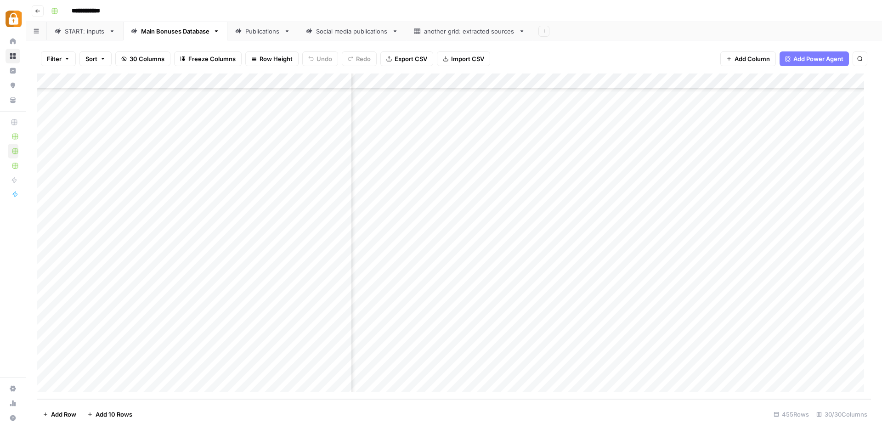
scroll to position [6822, 1925]
click at [485, 268] on div "Add Column" at bounding box center [454, 237] width 834 height 326
click at [484, 265] on div "Add Column" at bounding box center [454, 237] width 834 height 326
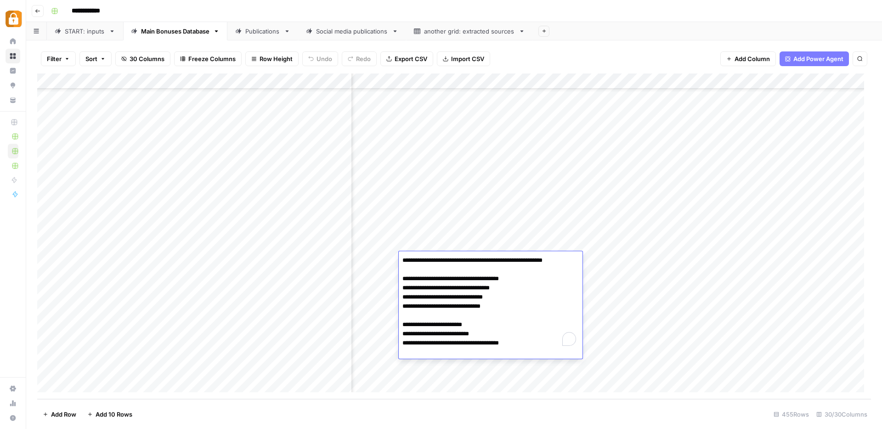
click at [484, 265] on textarea "**********" at bounding box center [490, 302] width 183 height 96
click at [508, 306] on textarea "**********" at bounding box center [490, 302] width 183 height 96
click at [651, 313] on div "Add Column" at bounding box center [454, 237] width 834 height 326
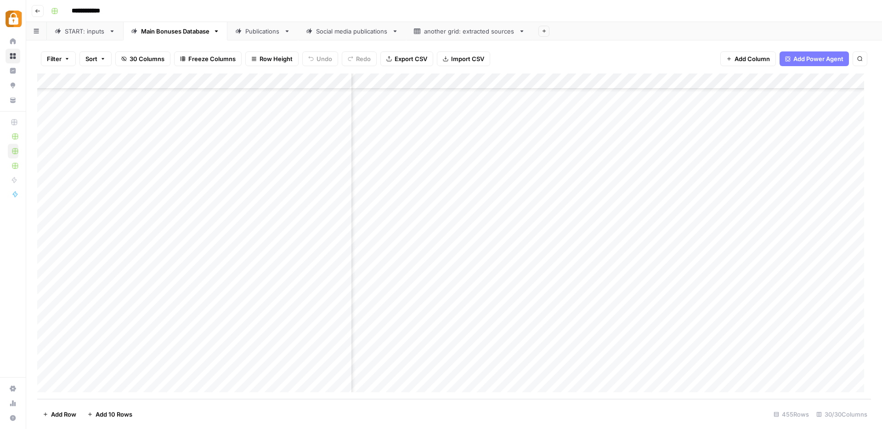
click at [637, 300] on div "Add Column" at bounding box center [454, 237] width 834 height 326
click at [459, 306] on div "Add Column" at bounding box center [454, 237] width 834 height 326
click at [77, 31] on div "START: inputs" at bounding box center [85, 31] width 40 height 9
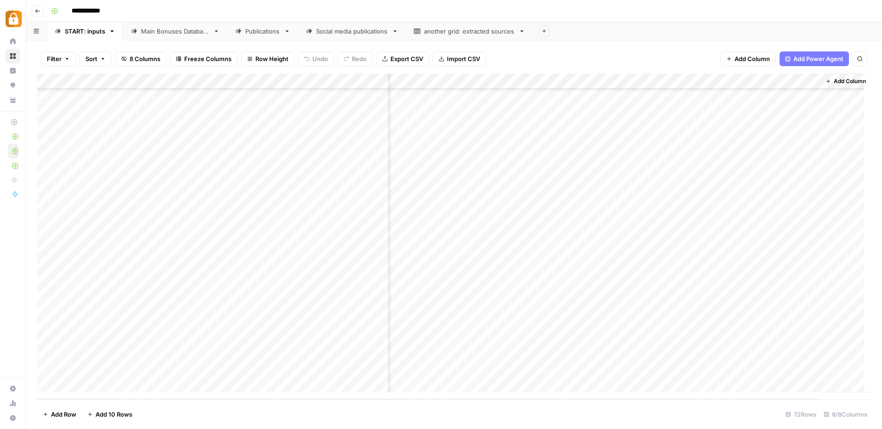
click at [795, 356] on div "Add Column" at bounding box center [454, 237] width 834 height 326
click at [167, 33] on div "Main Bonuses Database" at bounding box center [175, 31] width 68 height 9
click at [47, 198] on div "Add Column" at bounding box center [454, 237] width 834 height 326
click at [49, 212] on div "Add Column" at bounding box center [454, 237] width 834 height 326
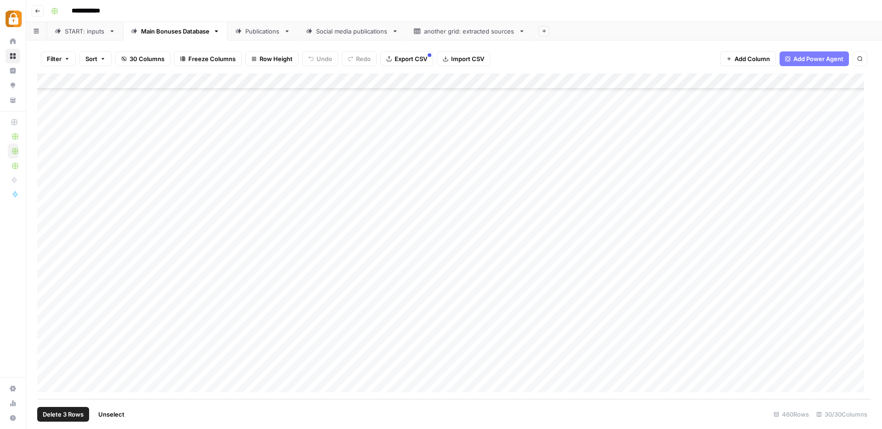
click at [48, 229] on div "Add Column" at bounding box center [454, 237] width 834 height 326
click at [46, 244] on div "Add Column" at bounding box center [454, 237] width 834 height 326
click at [49, 260] on div "Add Column" at bounding box center [454, 237] width 834 height 326
click at [46, 274] on div "Add Column" at bounding box center [454, 237] width 834 height 326
click at [45, 290] on div "Add Column" at bounding box center [454, 237] width 834 height 326
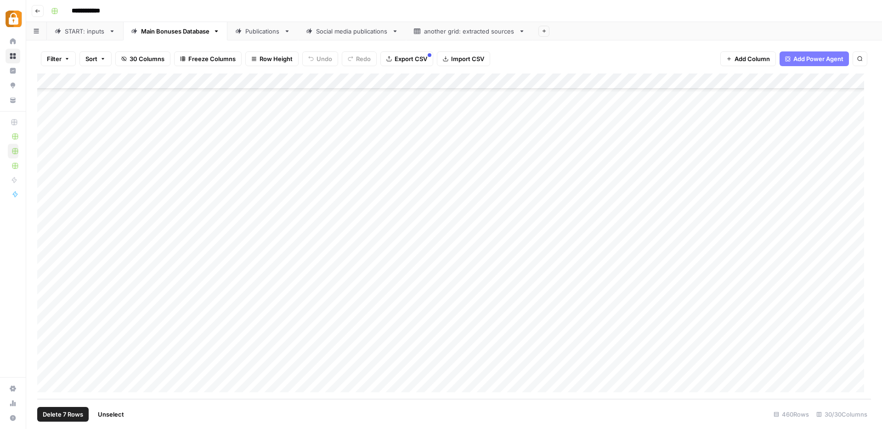
click at [52, 418] on span "Delete 7 Rows" at bounding box center [63, 414] width 40 height 9
click at [410, 105] on span "Delete" at bounding box center [409, 106] width 20 height 9
click at [438, 284] on div "Add Column" at bounding box center [454, 237] width 834 height 326
click at [446, 288] on div "Add Column" at bounding box center [454, 237] width 834 height 326
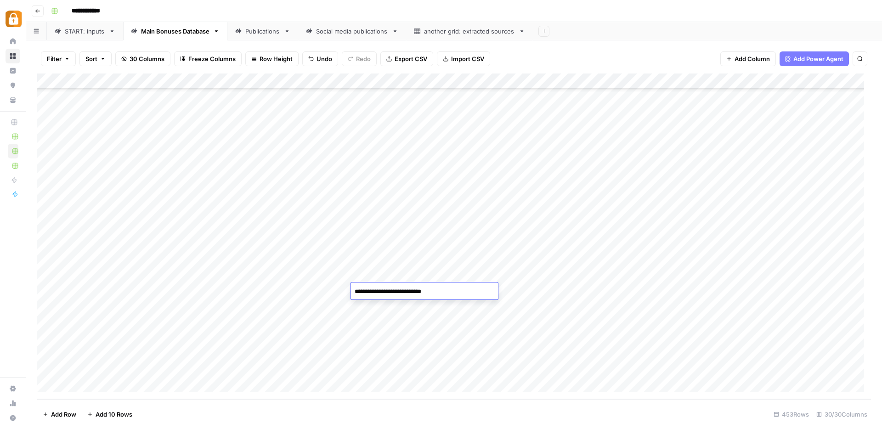
click at [446, 288] on textarea "**********" at bounding box center [424, 291] width 147 height 13
drag, startPoint x: 458, startPoint y: 291, endPoint x: 404, endPoint y: 291, distance: 53.8
click at [404, 291] on textarea "**********" at bounding box center [424, 291] width 147 height 13
click at [419, 305] on div "Add Column" at bounding box center [454, 237] width 834 height 326
click at [563, 294] on div "Add Column" at bounding box center [454, 237] width 834 height 326
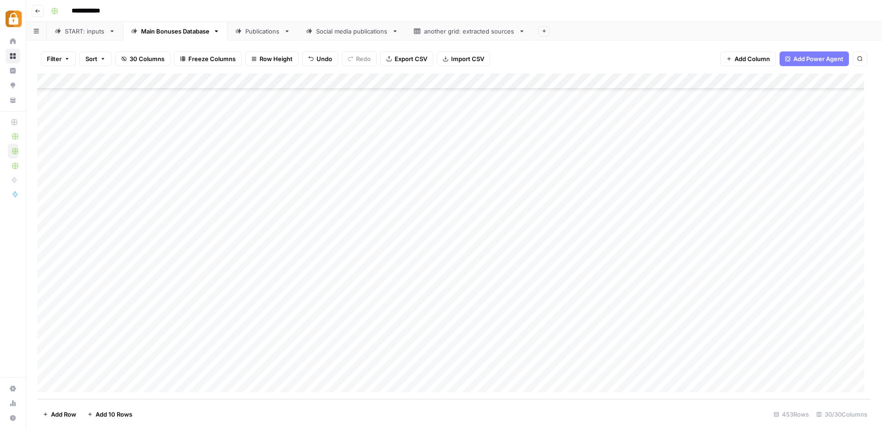
click at [442, 308] on div "Add Column" at bounding box center [454, 237] width 834 height 326
drag, startPoint x: 484, startPoint y: 314, endPoint x: 478, endPoint y: 370, distance: 55.8
click at [478, 370] on div "Add Column" at bounding box center [454, 237] width 834 height 326
click at [536, 306] on div "Add Column" at bounding box center [454, 237] width 834 height 326
click at [672, 305] on div "Add Column" at bounding box center [454, 237] width 834 height 326
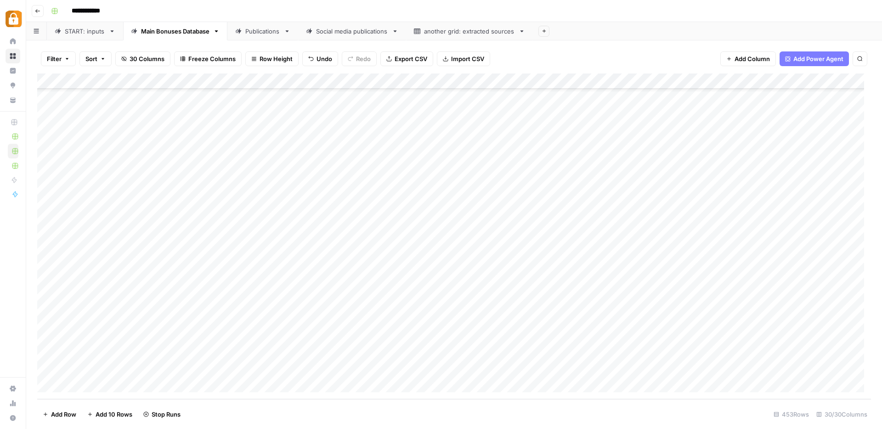
click at [675, 322] on div "Add Column" at bounding box center [454, 237] width 834 height 326
click at [677, 337] on div "Add Column" at bounding box center [454, 237] width 834 height 326
click at [675, 353] on div "Add Column" at bounding box center [454, 237] width 834 height 326
click at [673, 370] on div "Add Column" at bounding box center [454, 237] width 834 height 326
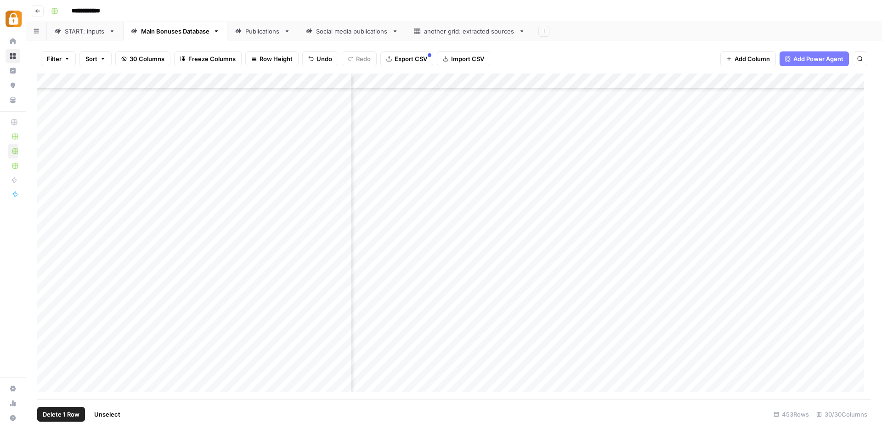
click at [49, 307] on div "Add Column" at bounding box center [454, 237] width 834 height 326
click at [48, 323] on div "Add Column" at bounding box center [454, 237] width 834 height 326
click at [47, 338] on div "Add Column" at bounding box center [454, 237] width 834 height 326
click at [48, 354] on div "Add Column" at bounding box center [454, 237] width 834 height 326
click at [46, 368] on div "Add Column" at bounding box center [454, 237] width 834 height 326
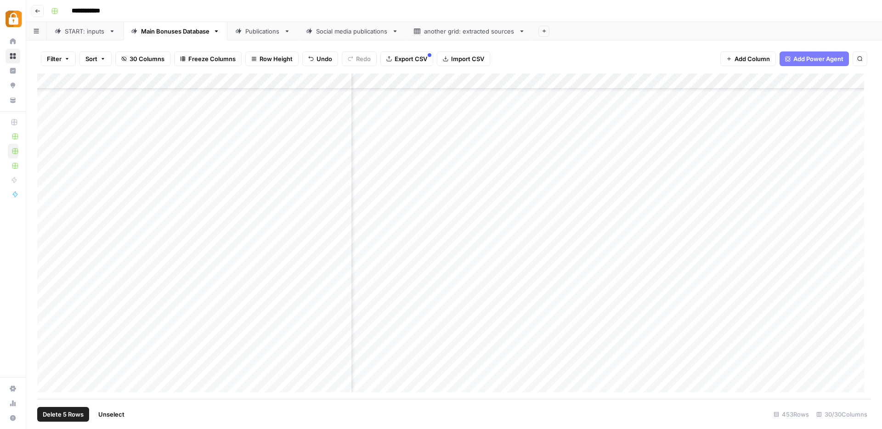
click at [572, 79] on div "Add Column" at bounding box center [454, 237] width 834 height 326
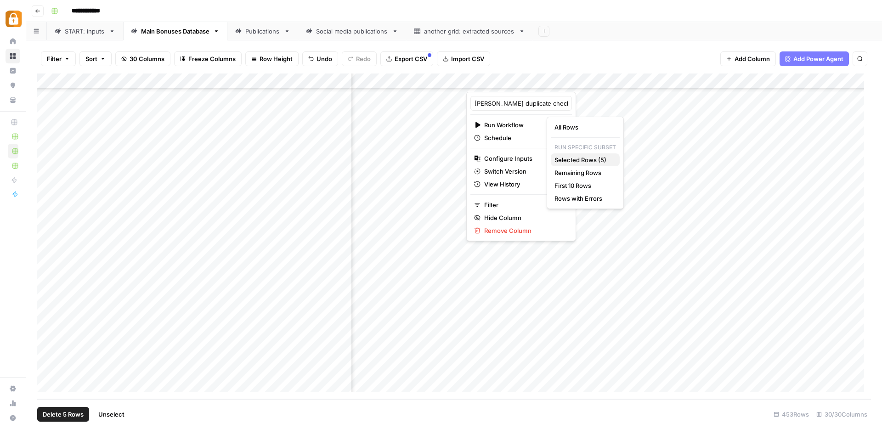
click at [587, 159] on span "Selected Rows (5)" at bounding box center [584, 159] width 58 height 9
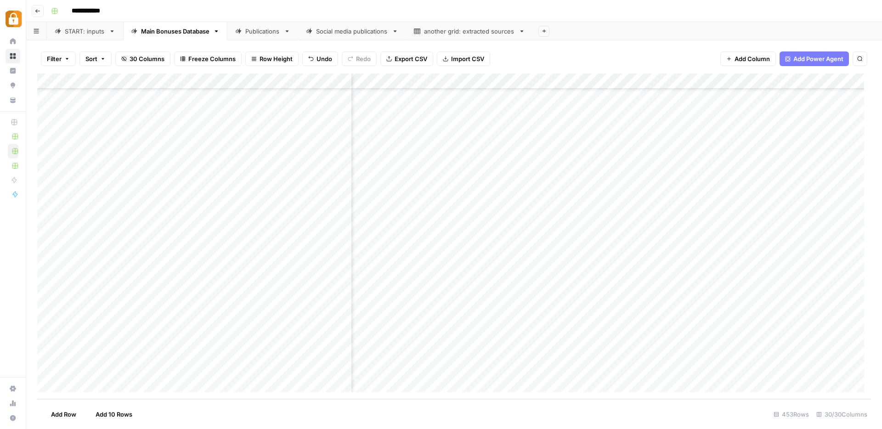
click at [663, 304] on div "Add Column" at bounding box center [454, 237] width 834 height 326
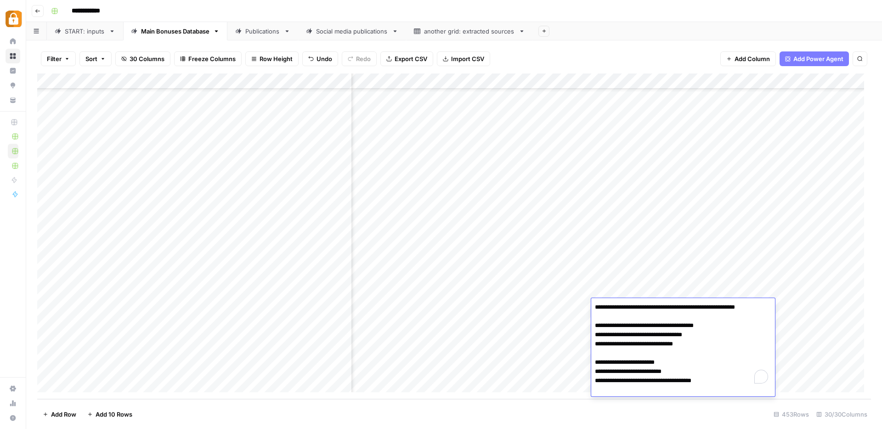
click at [663, 304] on textarea "**********" at bounding box center [683, 344] width 182 height 86
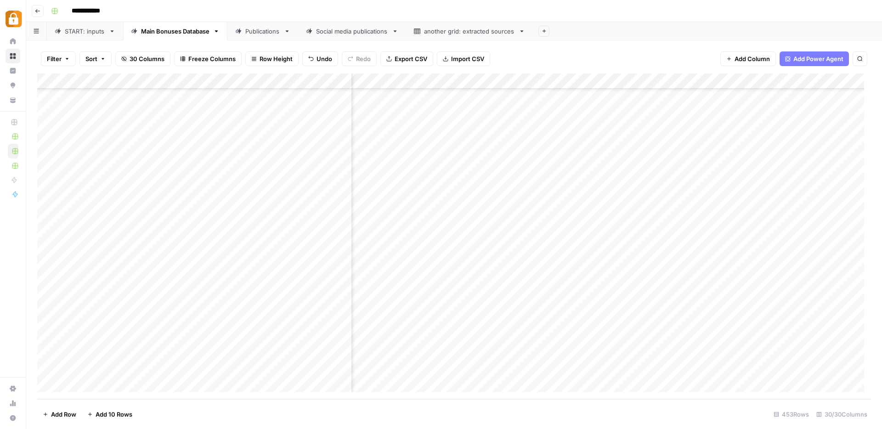
click at [799, 332] on div "Add Column" at bounding box center [454, 237] width 834 height 326
click at [272, 32] on div "Publications" at bounding box center [262, 31] width 35 height 9
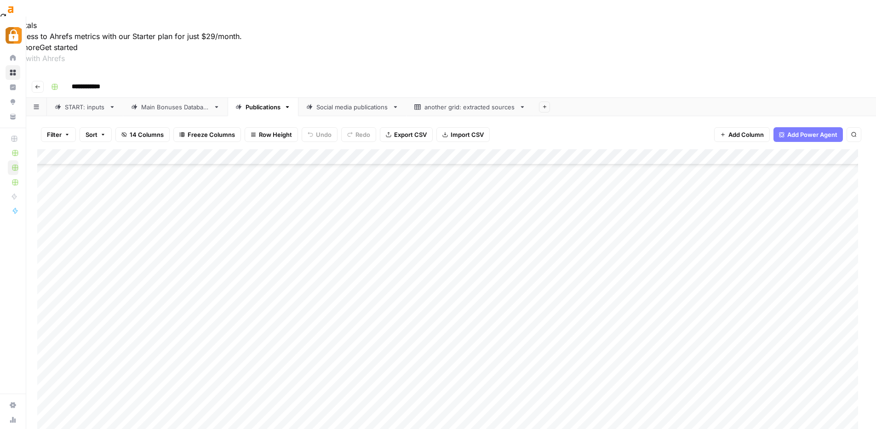
scroll to position [17, 0]
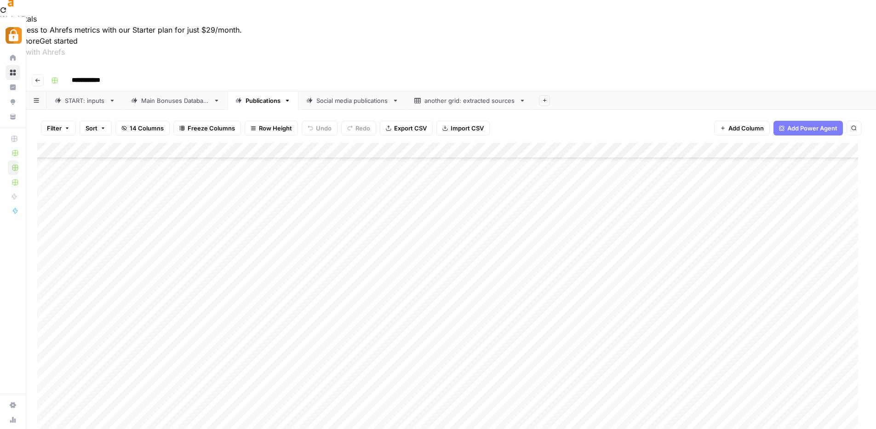
click at [173, 96] on div "Main Bonuses Database" at bounding box center [175, 100] width 68 height 9
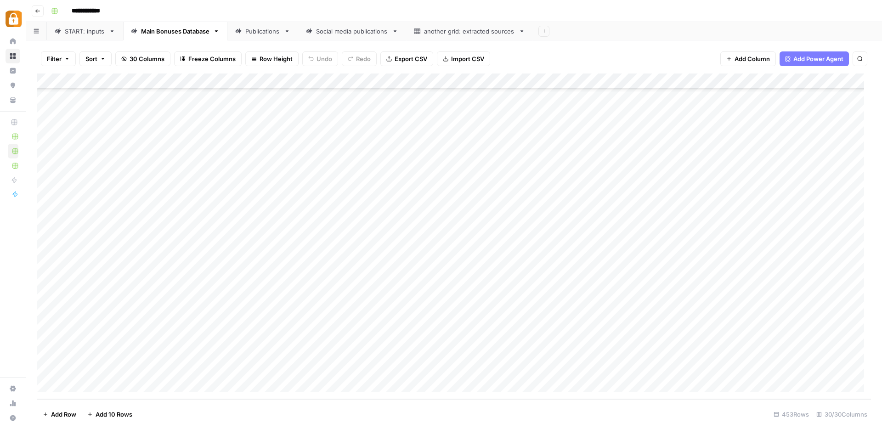
scroll to position [6791, 0]
click at [435, 230] on div "Add Column" at bounding box center [454, 237] width 834 height 326
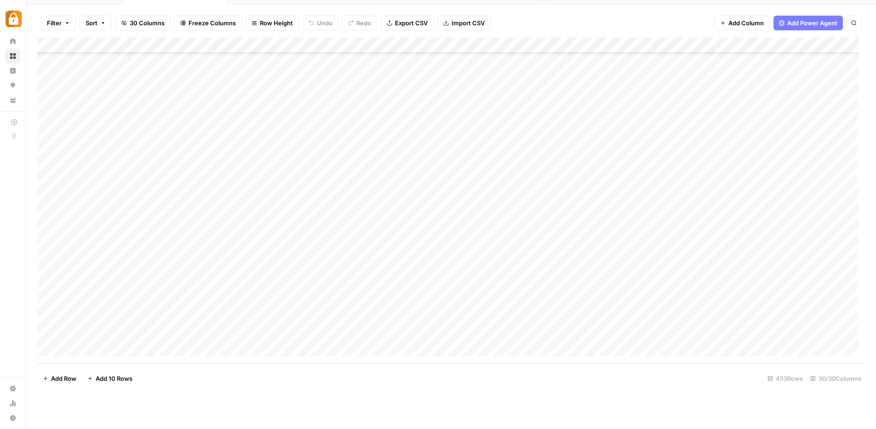
scroll to position [69, 0]
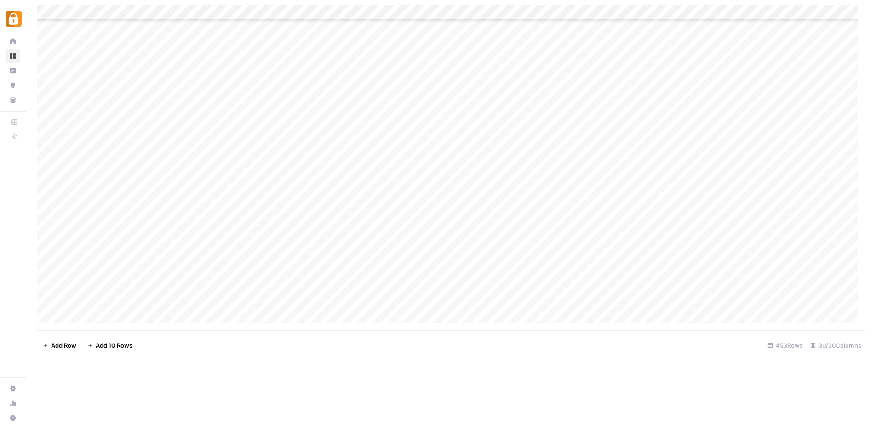
drag, startPoint x: 388, startPoint y: 343, endPoint x: 288, endPoint y: 330, distance: 101.0
click at [389, 343] on footer "Add Row Add 10 Rows 453 Rows 30/30 Columns" at bounding box center [450, 345] width 827 height 30
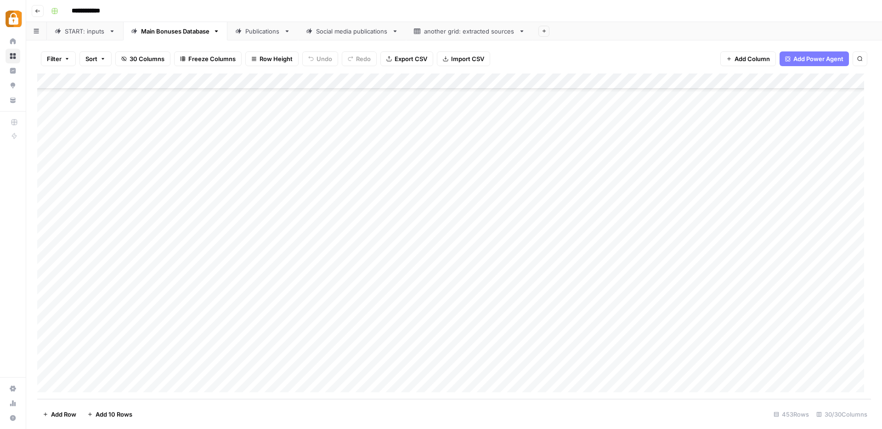
click at [73, 36] on link "START: inputs" at bounding box center [85, 31] width 76 height 18
click at [207, 351] on div "Add Column" at bounding box center [454, 237] width 834 height 326
click at [283, 354] on div "Add Column" at bounding box center [454, 237] width 834 height 326
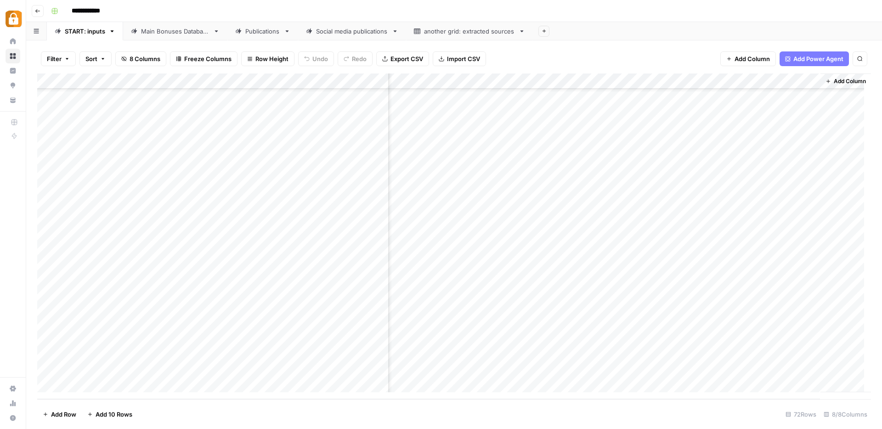
click at [188, 30] on div "Main Bonuses Database" at bounding box center [175, 31] width 68 height 9
click at [47, 308] on div "Add Column" at bounding box center [454, 237] width 834 height 326
click at [48, 325] on div "Add Column" at bounding box center [454, 237] width 834 height 326
click at [46, 336] on div "Add Column" at bounding box center [454, 237] width 834 height 326
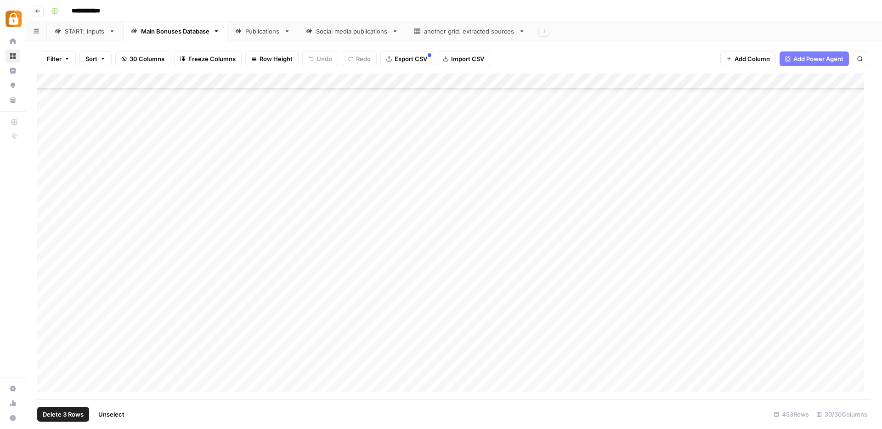
click at [46, 352] on div "Add Column" at bounding box center [454, 237] width 834 height 326
click at [46, 367] on div "Add Column" at bounding box center [454, 237] width 834 height 326
click at [62, 418] on span "Delete 5 Rows" at bounding box center [63, 414] width 41 height 9
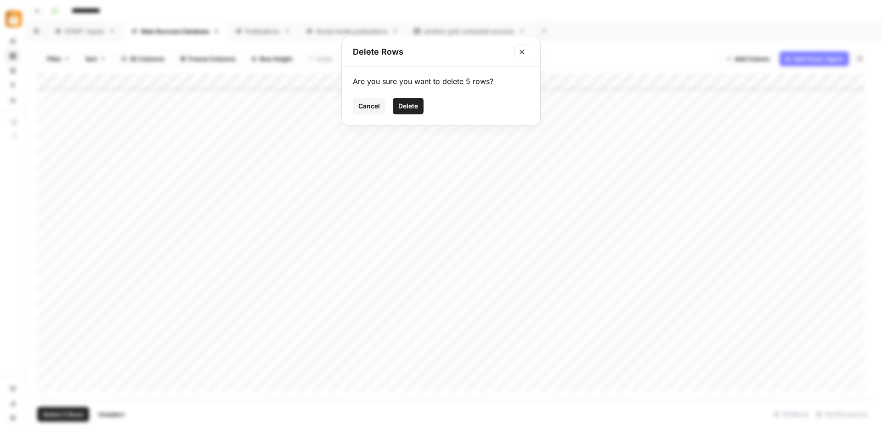
click at [405, 106] on span "Delete" at bounding box center [409, 106] width 20 height 9
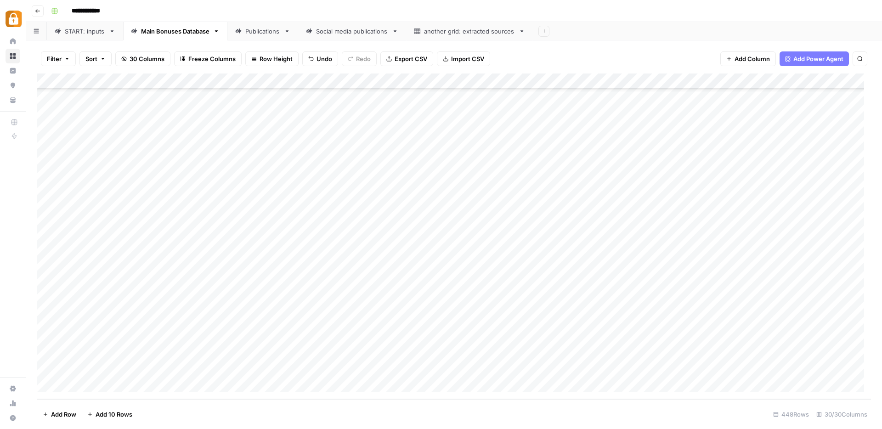
scroll to position [6713, 0]
click at [74, 33] on div "START: inputs" at bounding box center [85, 31] width 40 height 9
click at [797, 353] on div "Add Column" at bounding box center [454, 237] width 834 height 326
click at [164, 31] on div "Main Bonuses Database" at bounding box center [175, 31] width 68 height 9
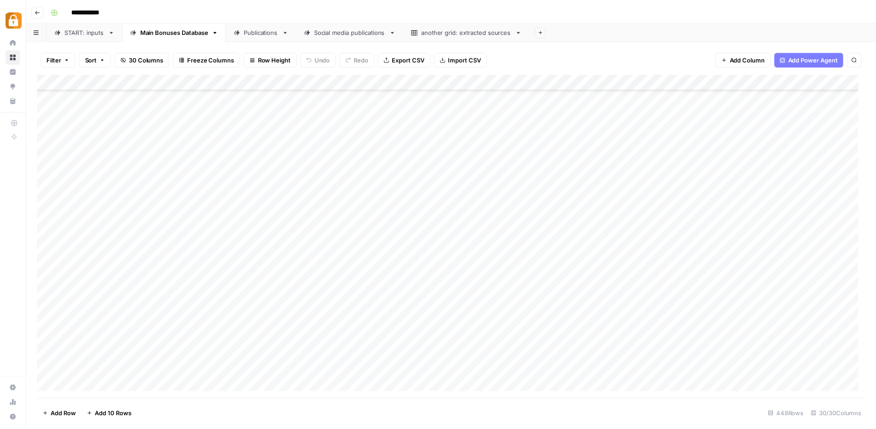
scroll to position [6713, 0]
click at [257, 34] on div "Publications" at bounding box center [262, 31] width 35 height 9
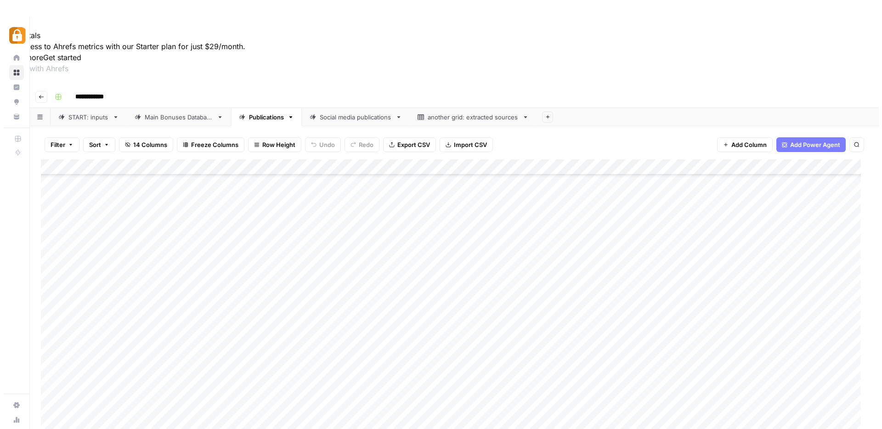
scroll to position [1227, 0]
click at [99, 308] on div "Add Column" at bounding box center [450, 322] width 827 height 326
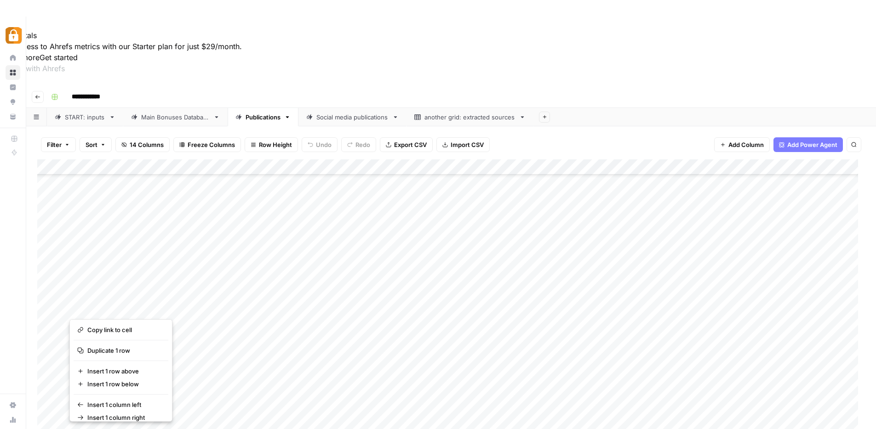
click at [167, 113] on div "Main Bonuses Database" at bounding box center [175, 117] width 68 height 9
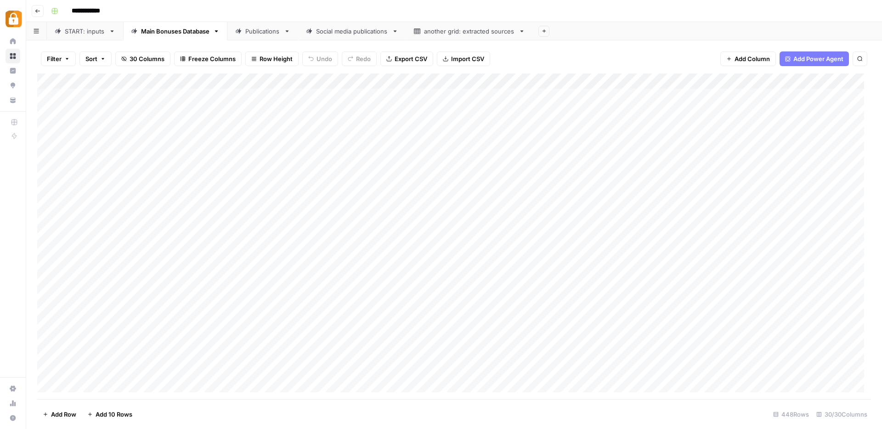
click at [79, 32] on div "START: inputs" at bounding box center [85, 31] width 40 height 9
click at [186, 35] on div "Main Bonuses Database" at bounding box center [175, 31] width 68 height 9
click at [48, 277] on div "Add Column" at bounding box center [454, 237] width 834 height 326
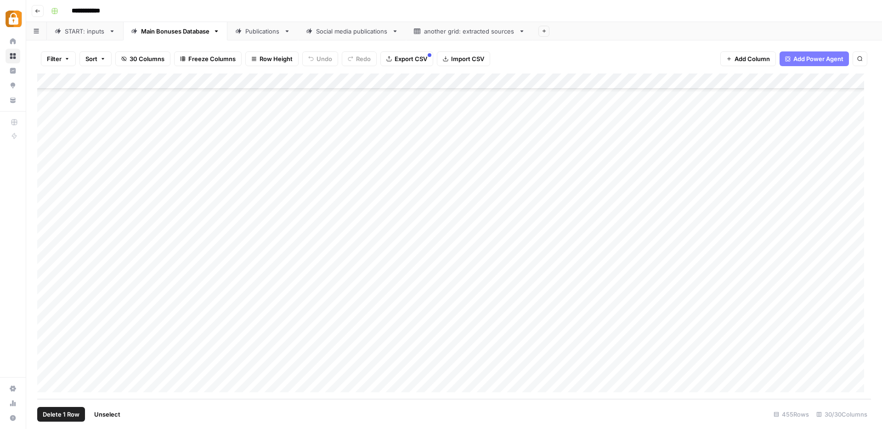
click at [48, 289] on div "Add Column" at bounding box center [454, 237] width 834 height 326
click at [47, 308] on div "Add Column" at bounding box center [454, 237] width 834 height 326
click at [47, 323] on div "Add Column" at bounding box center [454, 237] width 834 height 326
click at [48, 339] on div "Add Column" at bounding box center [454, 237] width 834 height 326
click at [48, 350] on div "Add Column" at bounding box center [454, 237] width 834 height 326
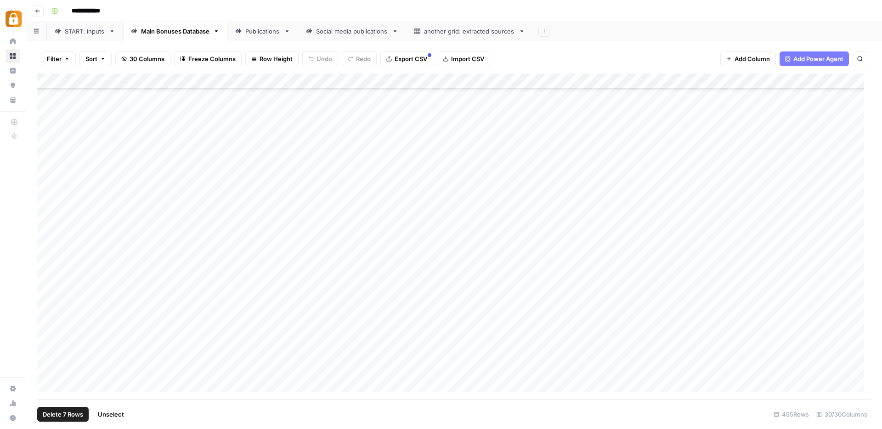
click at [47, 370] on div "Add Column" at bounding box center [454, 237] width 834 height 326
click at [713, 83] on div "Add Column" at bounding box center [454, 237] width 834 height 326
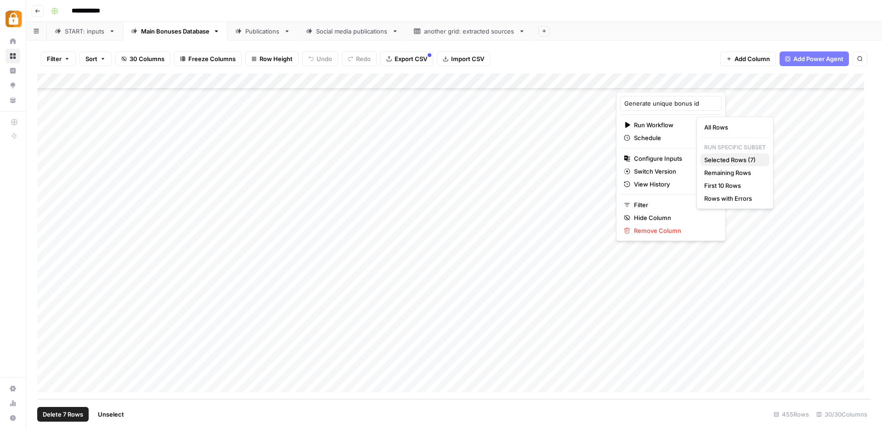
click at [725, 159] on span "Selected Rows (7)" at bounding box center [734, 159] width 58 height 9
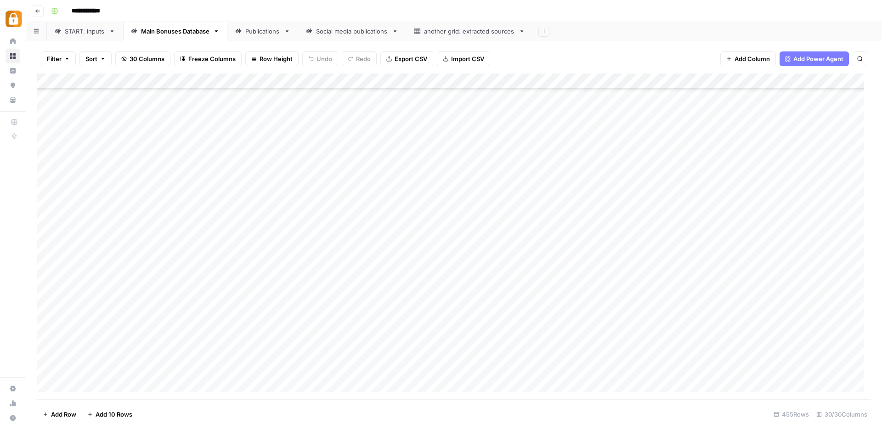
drag, startPoint x: 390, startPoint y: 273, endPoint x: 401, endPoint y: 262, distance: 15.0
click at [390, 273] on div "Add Column" at bounding box center [454, 237] width 834 height 326
click at [413, 258] on div "Add Column" at bounding box center [454, 237] width 834 height 326
click at [446, 256] on div "Add Column" at bounding box center [454, 237] width 834 height 326
drag, startPoint x: 446, startPoint y: 260, endPoint x: 399, endPoint y: 261, distance: 47.8
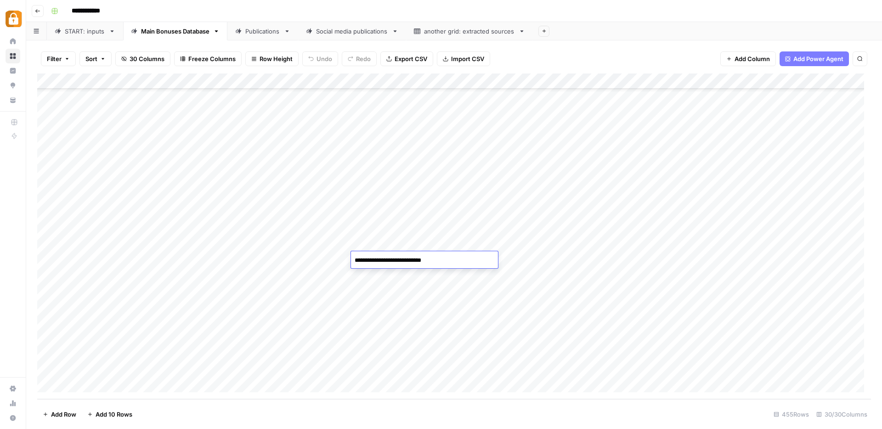
click at [399, 261] on textarea "**********" at bounding box center [424, 260] width 147 height 13
click at [360, 272] on div "Add Column" at bounding box center [454, 237] width 834 height 326
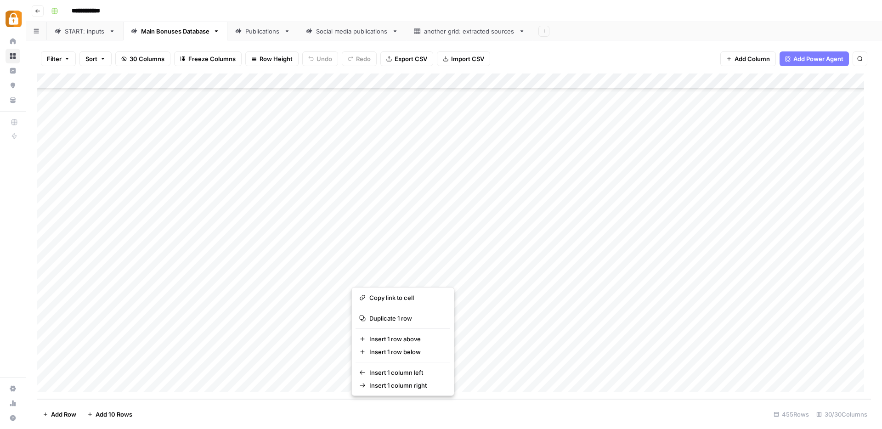
click at [460, 276] on button "button" at bounding box center [418, 276] width 133 height 16
click at [456, 276] on button "button" at bounding box center [418, 276] width 133 height 16
click at [448, 274] on button "button" at bounding box center [418, 276] width 133 height 16
click at [410, 270] on button "button" at bounding box center [418, 276] width 133 height 16
click at [408, 273] on button "button" at bounding box center [418, 276] width 133 height 16
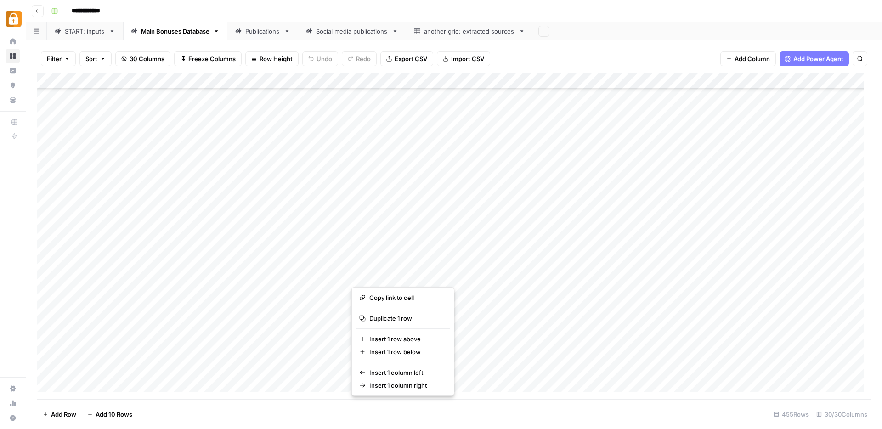
click at [408, 273] on button "button" at bounding box center [418, 276] width 133 height 16
click at [404, 230] on div "Add Column" at bounding box center [454, 237] width 834 height 326
click at [408, 276] on div "Add Column" at bounding box center [454, 237] width 834 height 326
drag, startPoint x: 484, startPoint y: 282, endPoint x: 471, endPoint y: 373, distance: 91.9
click at [471, 373] on div "Add Column" at bounding box center [454, 237] width 834 height 326
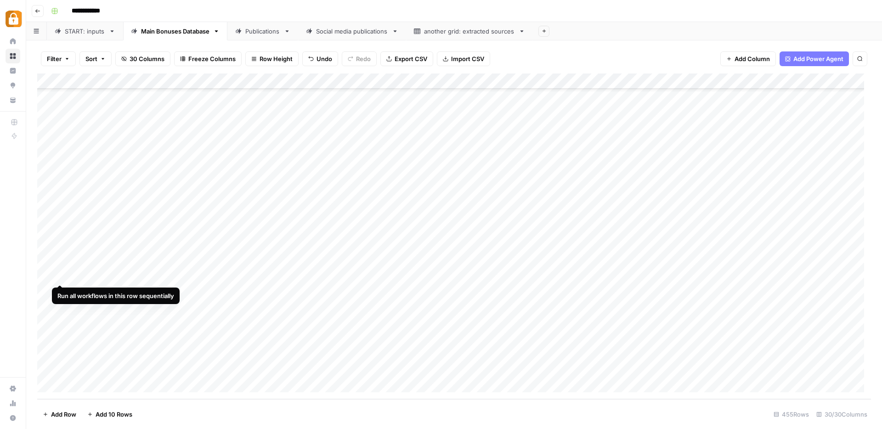
click at [49, 275] on div "Add Column" at bounding box center [454, 237] width 834 height 326
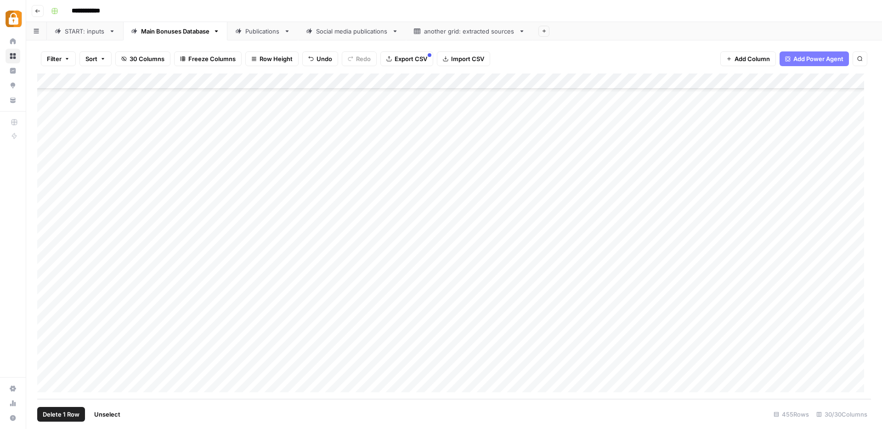
click at [49, 293] on div "Add Column" at bounding box center [454, 237] width 834 height 326
click at [49, 309] on div "Add Column" at bounding box center [454, 237] width 834 height 326
drag, startPoint x: 47, startPoint y: 321, endPoint x: 47, endPoint y: 326, distance: 5.1
click at [47, 321] on div "Add Column" at bounding box center [454, 237] width 834 height 326
click at [46, 336] on div "Add Column" at bounding box center [454, 237] width 834 height 326
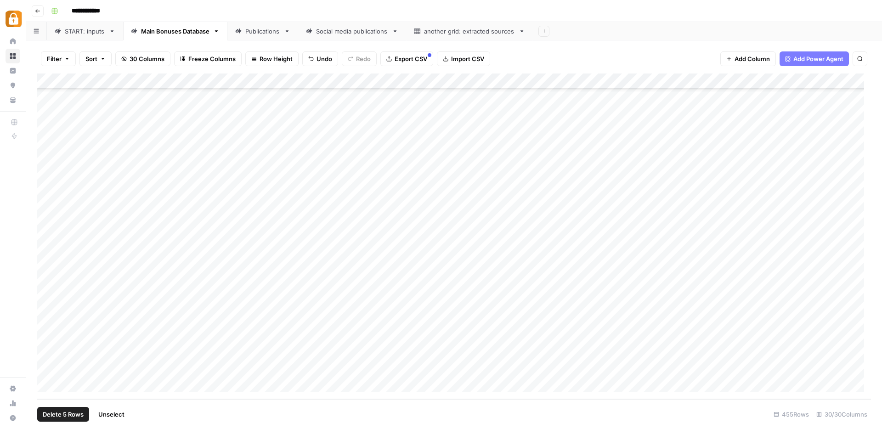
click at [49, 352] on div "Add Column" at bounding box center [454, 237] width 834 height 326
click at [48, 364] on div "Add Column" at bounding box center [454, 237] width 834 height 326
click at [45, 370] on div "Add Column" at bounding box center [454, 237] width 834 height 326
click at [652, 81] on div "Add Column" at bounding box center [454, 237] width 834 height 326
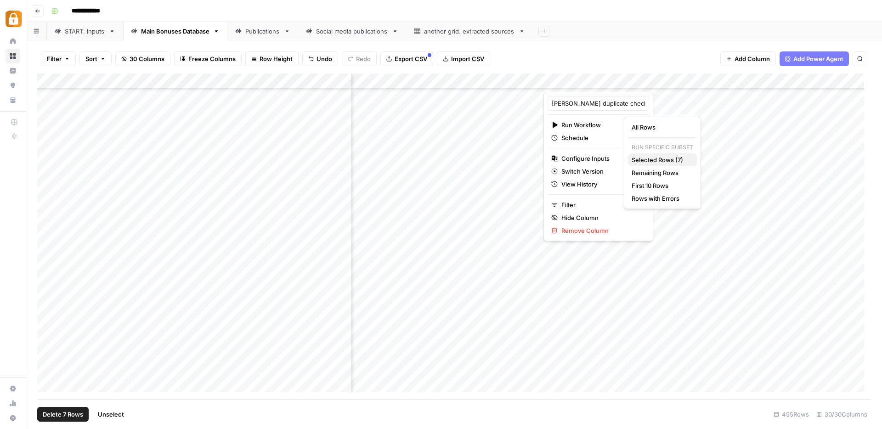
click at [670, 160] on span "Selected Rows (7)" at bounding box center [661, 159] width 58 height 9
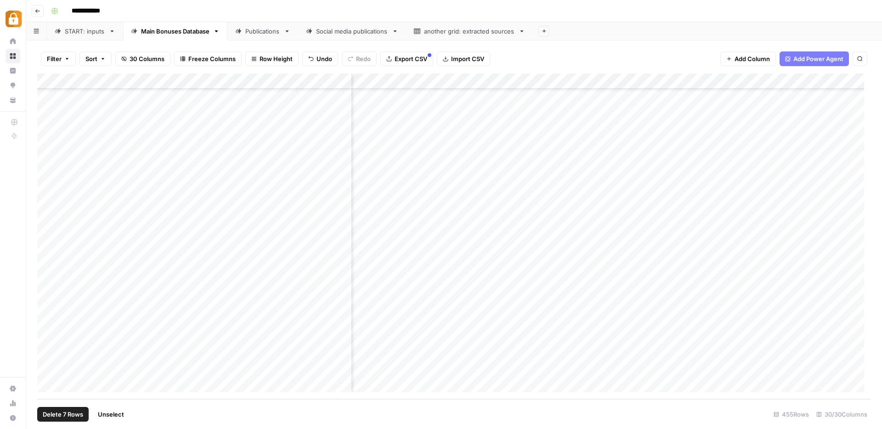
click at [761, 322] on div "Add Column" at bounding box center [454, 237] width 834 height 326
click at [739, 307] on div "Add Column" at bounding box center [454, 237] width 834 height 326
click at [822, 271] on div "Add Column" at bounding box center [454, 237] width 834 height 326
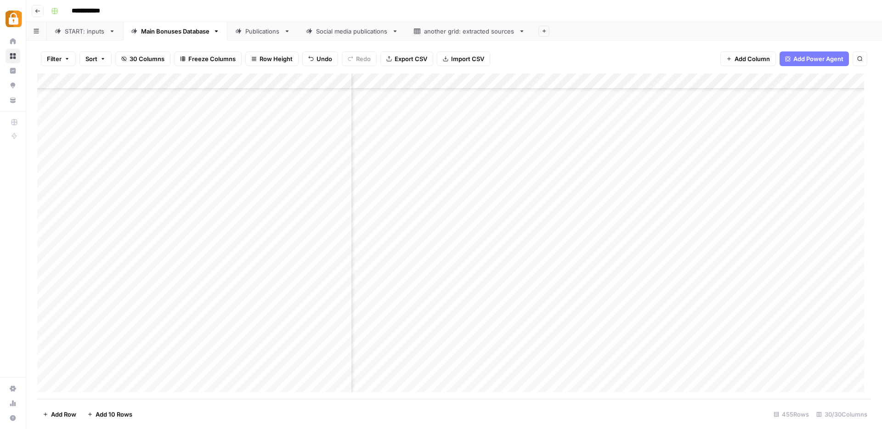
click at [753, 289] on div "Add Column" at bounding box center [454, 237] width 834 height 326
